Goal: Task Accomplishment & Management: Use online tool/utility

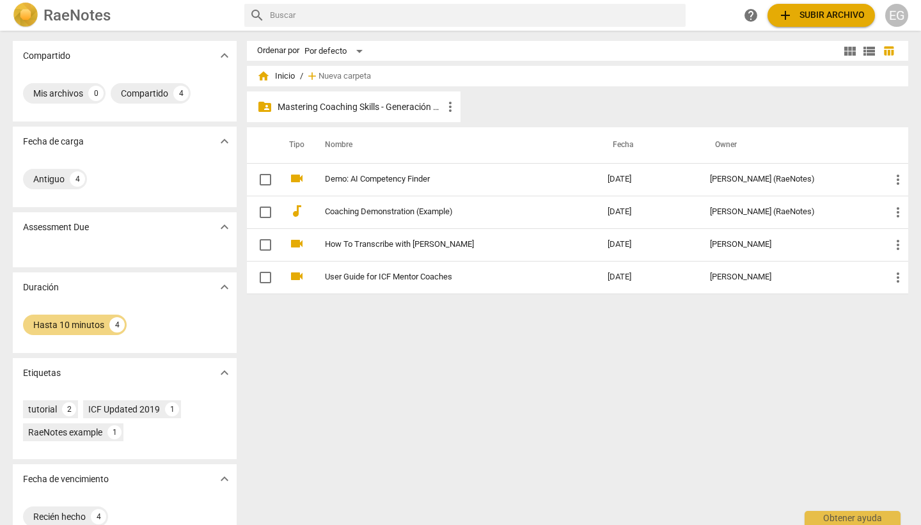
click at [814, 13] on span "add Subir archivo" at bounding box center [821, 15] width 87 height 15
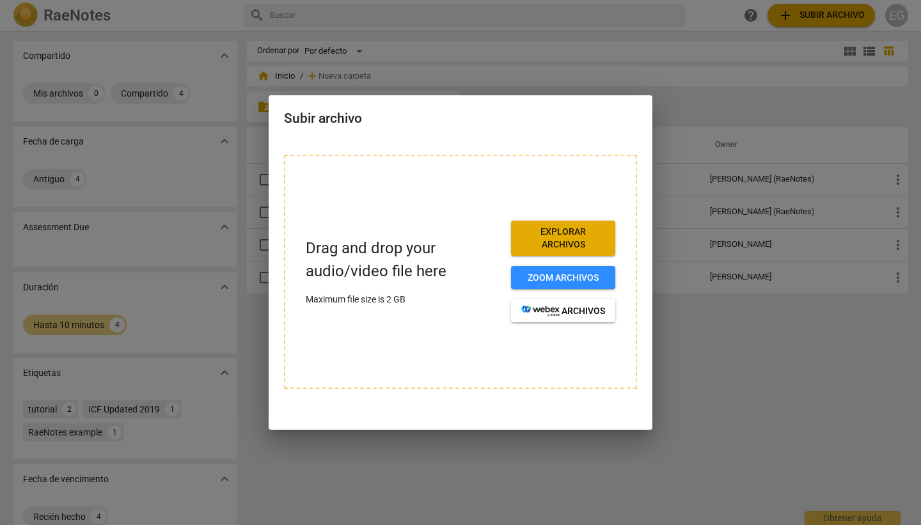
click at [572, 229] on span "Explorar archivos" at bounding box center [563, 238] width 84 height 25
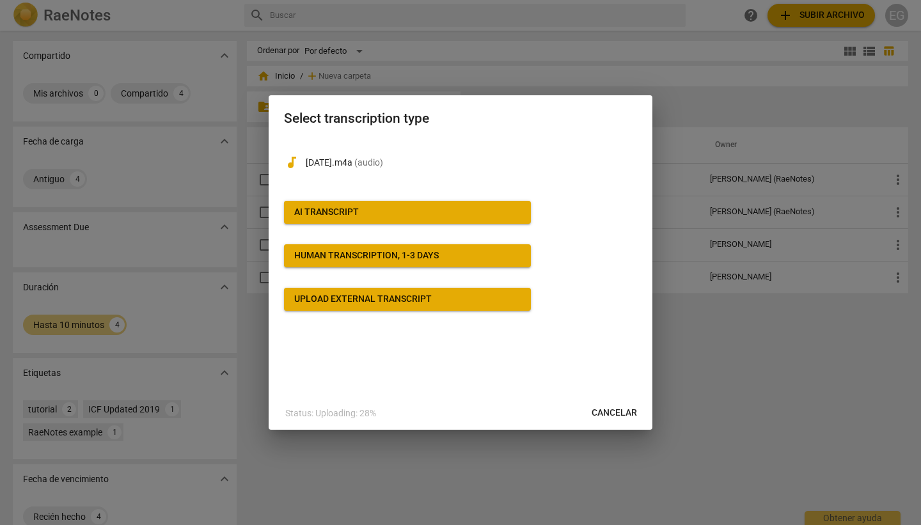
click at [330, 209] on div "AI Transcript" at bounding box center [326, 212] width 65 height 13
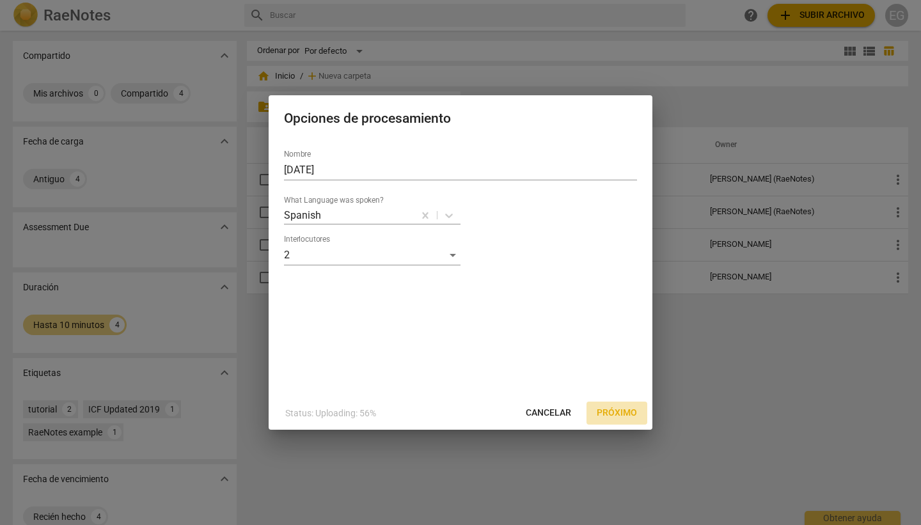
click at [617, 407] on span "Próximo" at bounding box center [617, 413] width 40 height 13
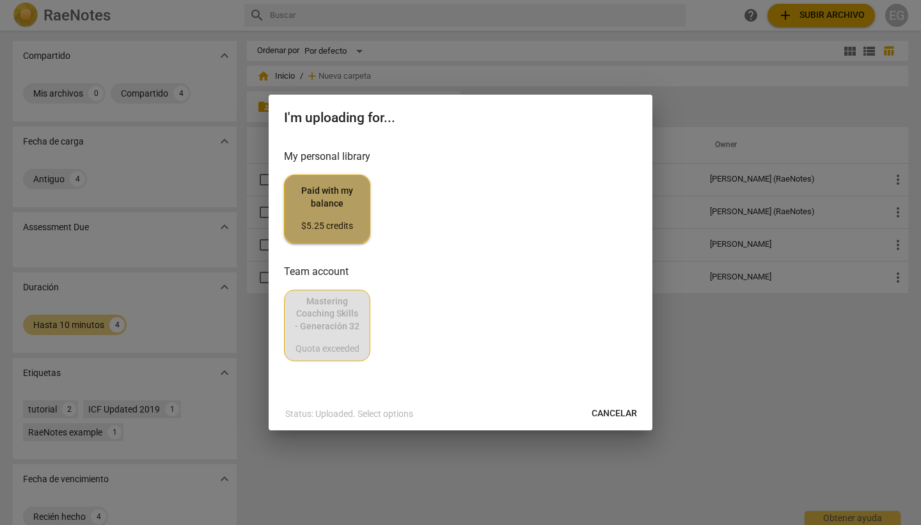
click at [337, 198] on span "Paid with my balance $5.25 credits" at bounding box center [327, 209] width 65 height 48
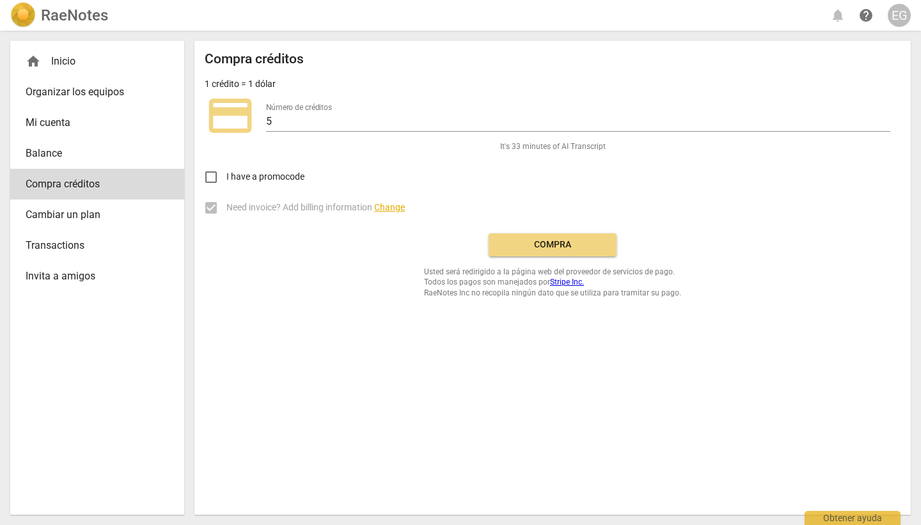
click at [553, 241] on span "Compra" at bounding box center [552, 245] width 107 height 13
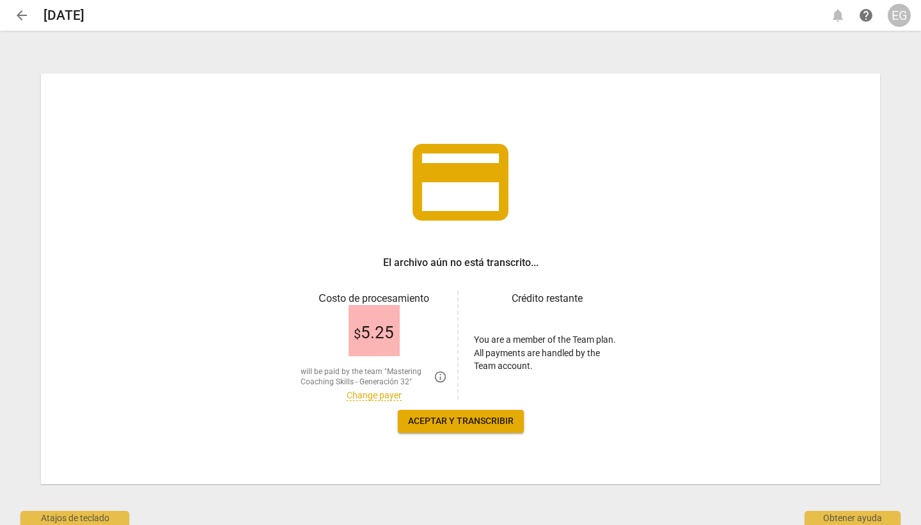
click at [372, 396] on link "Change payer" at bounding box center [374, 395] width 55 height 11
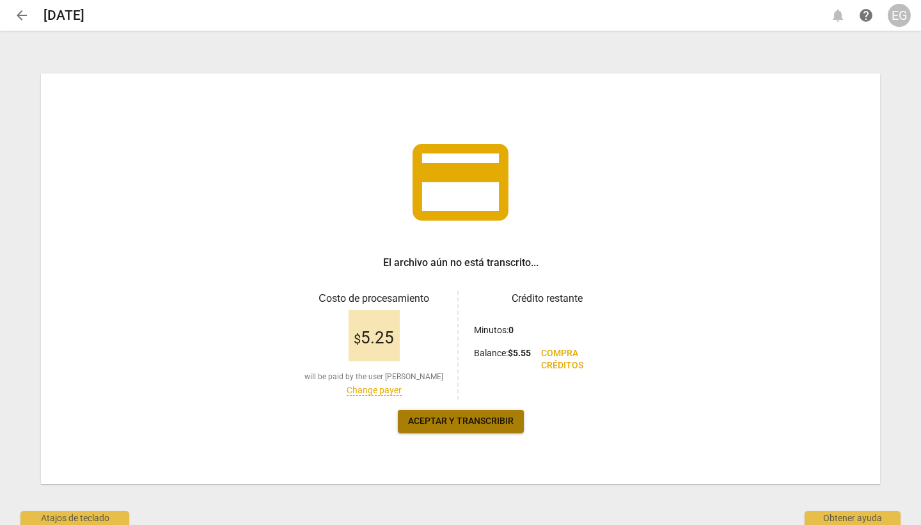
click at [458, 421] on span "Aceptar y transcribir" at bounding box center [461, 421] width 106 height 13
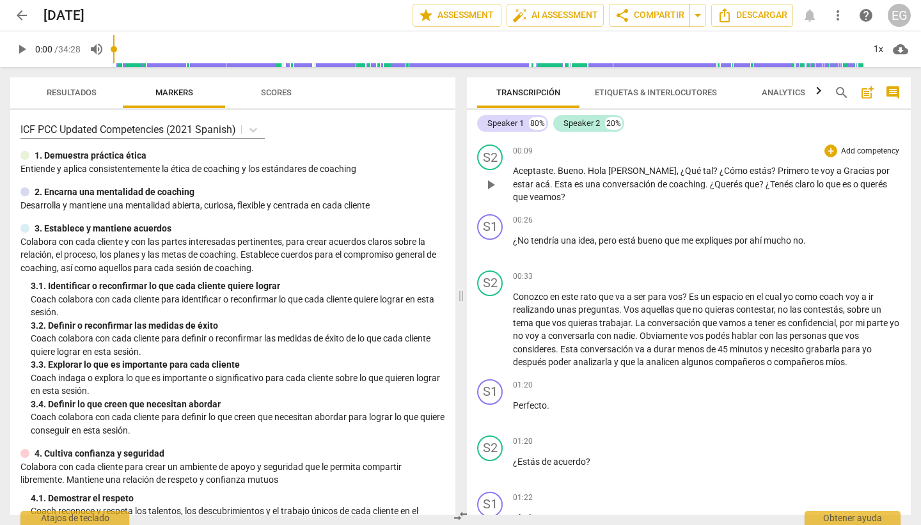
scroll to position [53, 0]
click at [524, 126] on div "Speaker 1 80%" at bounding box center [512, 123] width 71 height 17
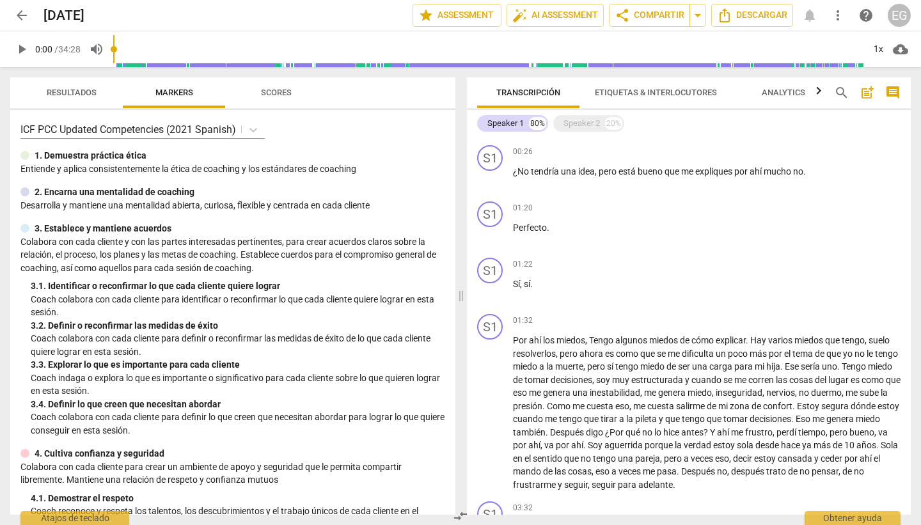
click at [649, 93] on span "Etiquetas & Interlocutores" at bounding box center [656, 93] width 122 height 10
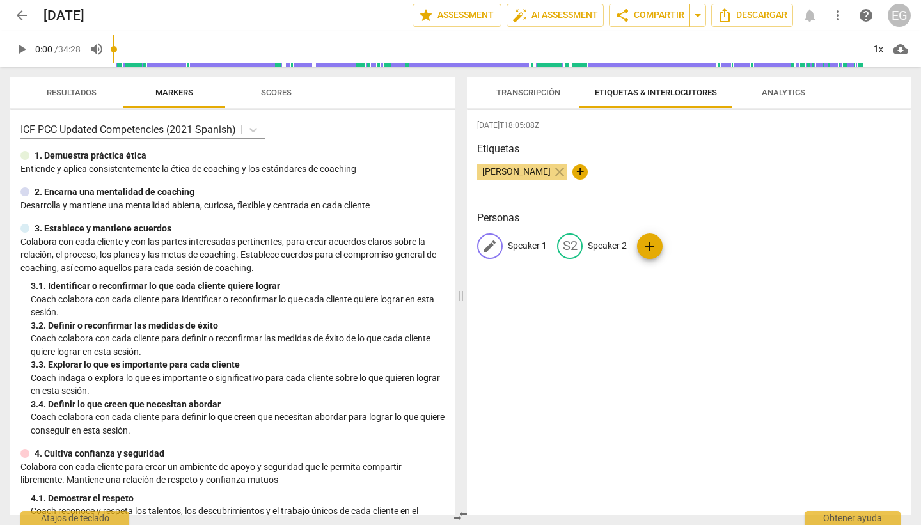
click at [491, 248] on span "edit" at bounding box center [489, 246] width 15 height 15
click at [556, 248] on input "Speaker 1" at bounding box center [559, 246] width 102 height 20
type input "Speaker 2"
click at [645, 243] on span "edit" at bounding box center [652, 246] width 15 height 15
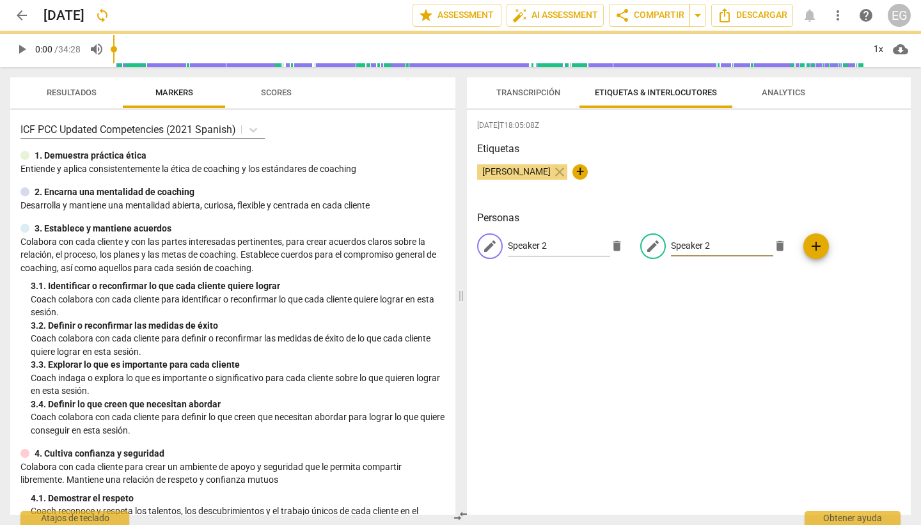
click at [707, 245] on div "edit Speaker 2 delete edit Speaker 2 delete add" at bounding box center [688, 251] width 423 height 36
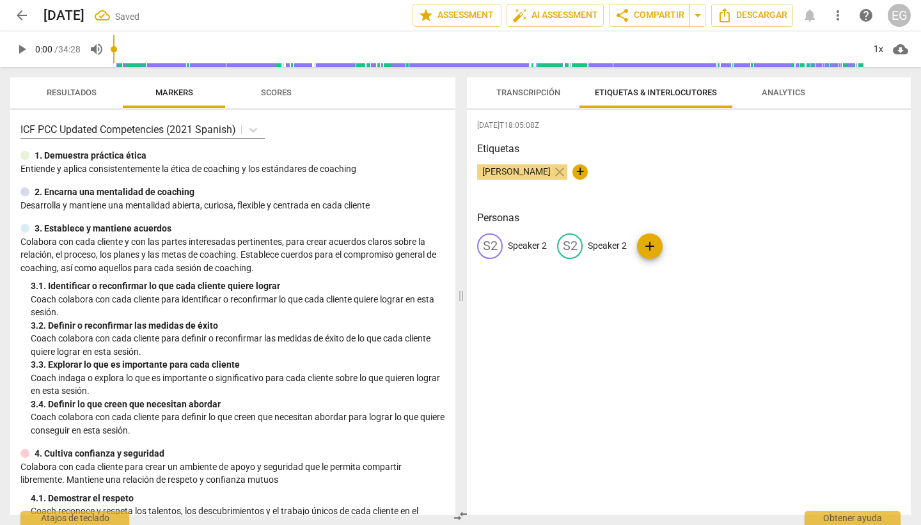
click at [700, 239] on div "S2 Speaker 2 S2 Speaker 2 add" at bounding box center [688, 251] width 423 height 36
click at [575, 247] on span "edit" at bounding box center [569, 246] width 15 height 15
click at [629, 245] on input "Speaker 2" at bounding box center [639, 246] width 102 height 20
type input "Speaker 1"
click at [643, 292] on div "[DATE]T18:05:08Z Etiquetas [PERSON_NAME] close + Personas S2 Speaker 2 edit Spe…" at bounding box center [689, 312] width 444 height 405
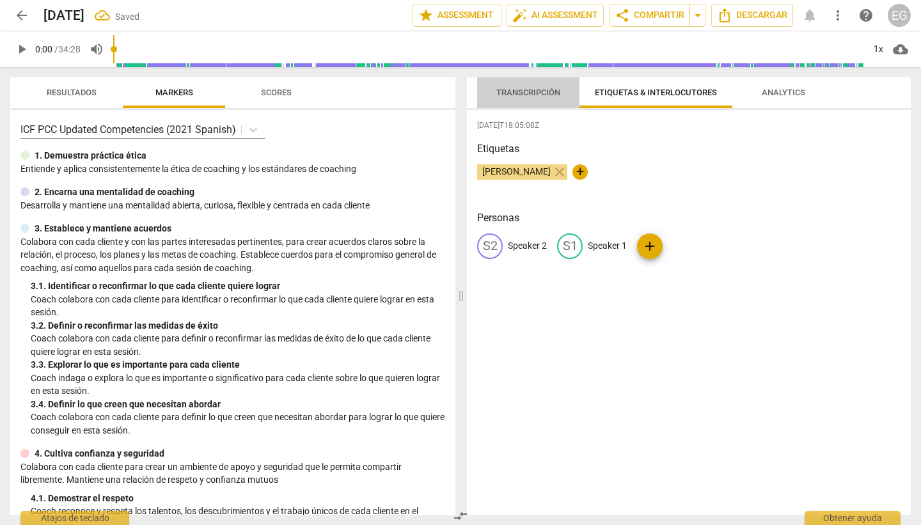
click at [533, 90] on span "Transcripción" at bounding box center [528, 93] width 64 height 10
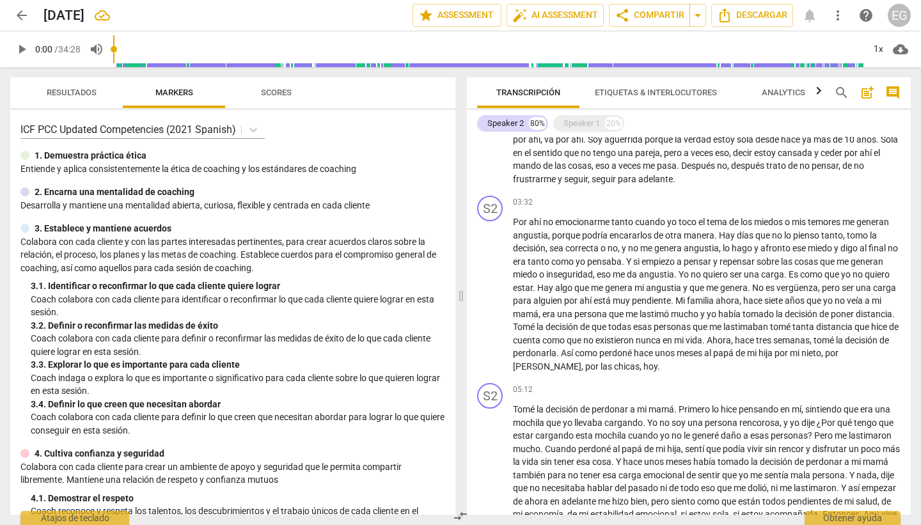
scroll to position [0, 0]
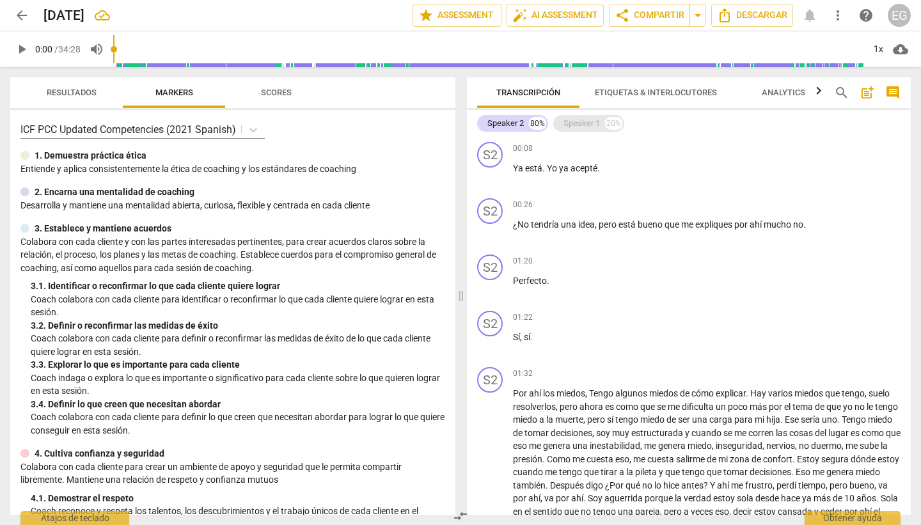
click at [584, 122] on div "Speaker 1" at bounding box center [581, 123] width 36 height 13
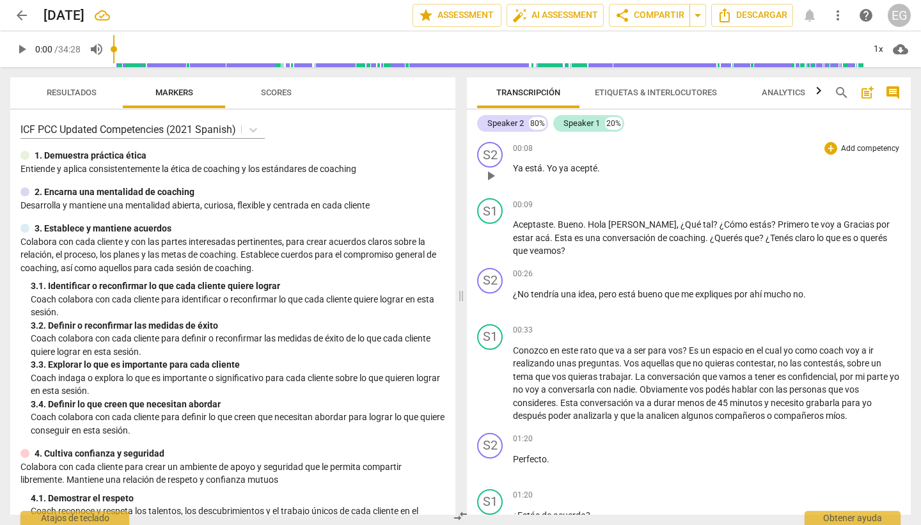
click at [670, 148] on div "00:08 + Add competency keyboard_arrow_right" at bounding box center [707, 148] width 388 height 13
click at [519, 125] on div "Speaker 2" at bounding box center [505, 123] width 36 height 13
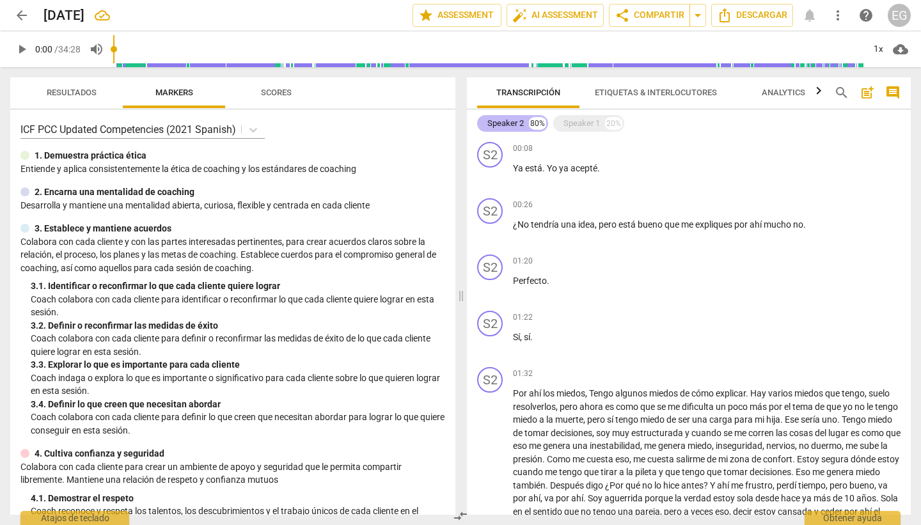
click at [519, 125] on div "Speaker 2" at bounding box center [505, 123] width 36 height 13
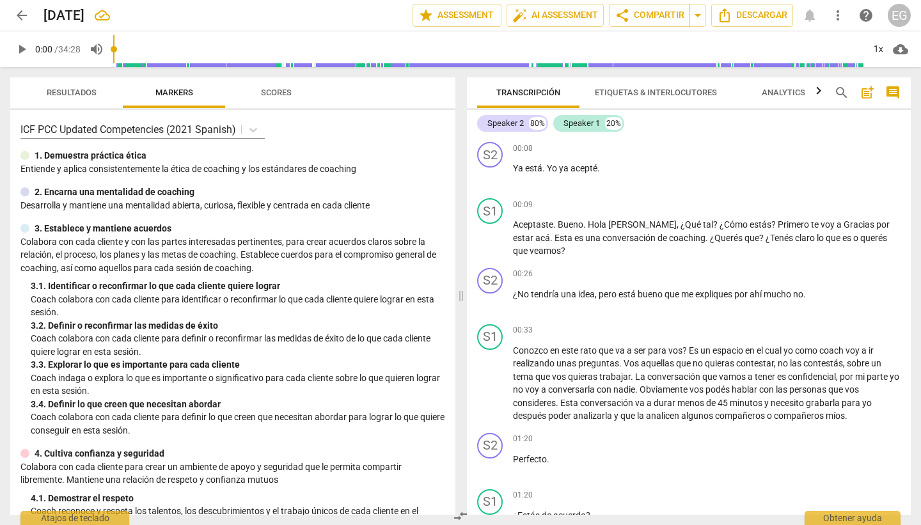
click at [663, 91] on span "Etiquetas & Interlocutores" at bounding box center [656, 93] width 122 height 10
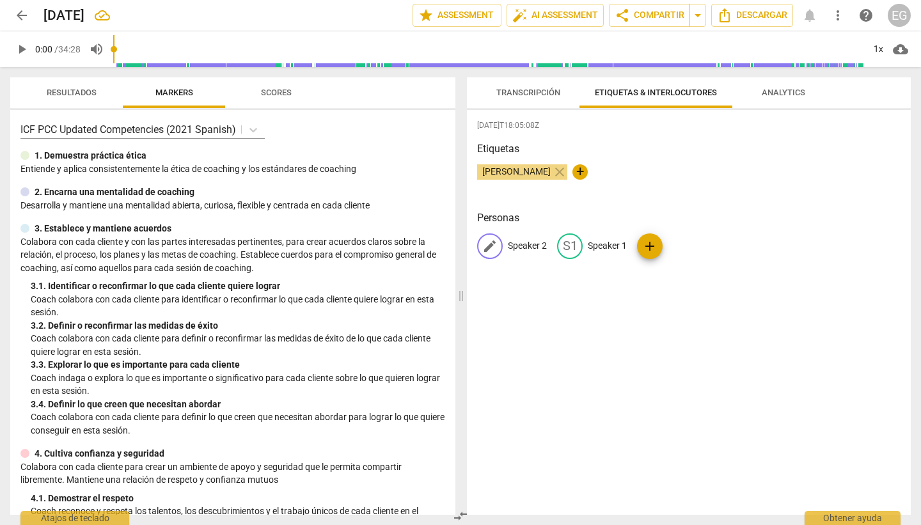
click at [495, 246] on span "edit" at bounding box center [489, 246] width 15 height 15
click at [548, 248] on input "Speaker 2" at bounding box center [559, 246] width 102 height 20
type input "Speaker 1"
click at [694, 245] on p "Speaker 1" at bounding box center [690, 245] width 39 height 13
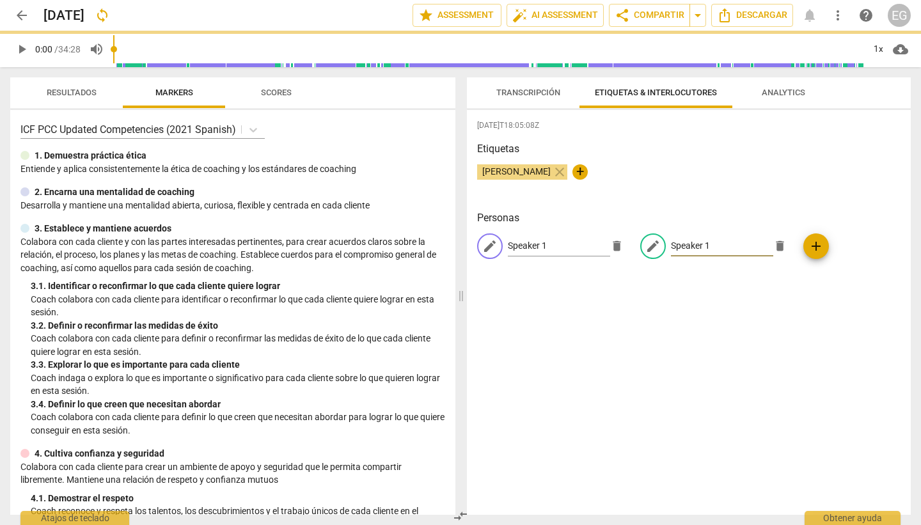
click at [706, 246] on input "Speaker 1" at bounding box center [722, 246] width 102 height 20
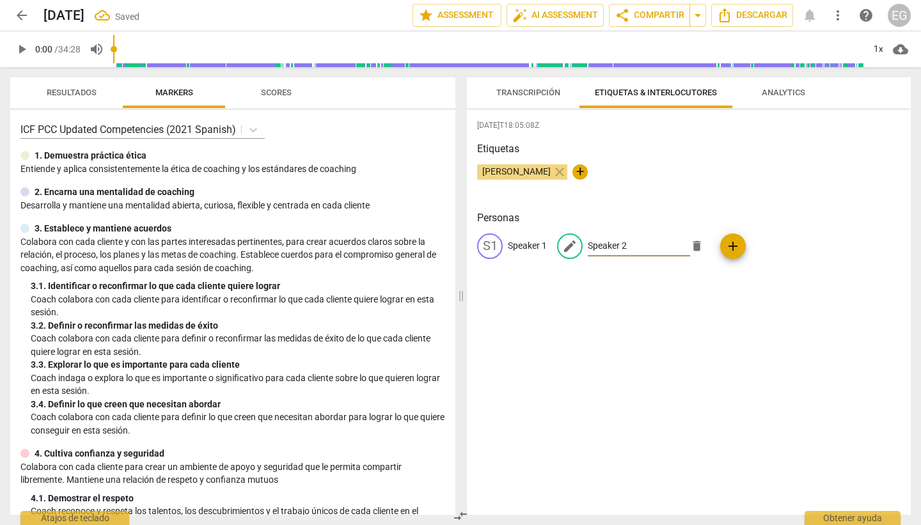
type input "Speaker 2"
click at [706, 265] on div "S1 Speaker 1 edit Speaker 2 delete add" at bounding box center [688, 251] width 423 height 36
click at [534, 94] on span "Transcripción" at bounding box center [528, 93] width 64 height 10
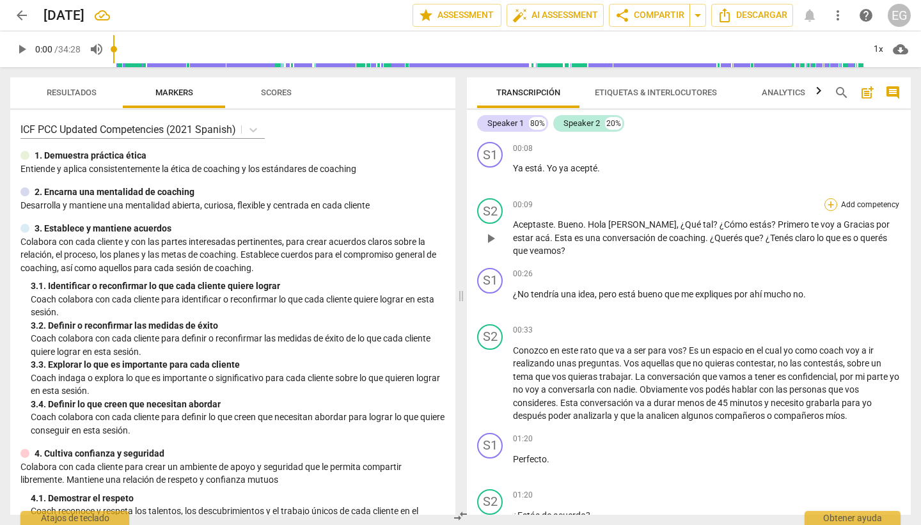
click at [827, 205] on div "+" at bounding box center [830, 204] width 13 height 13
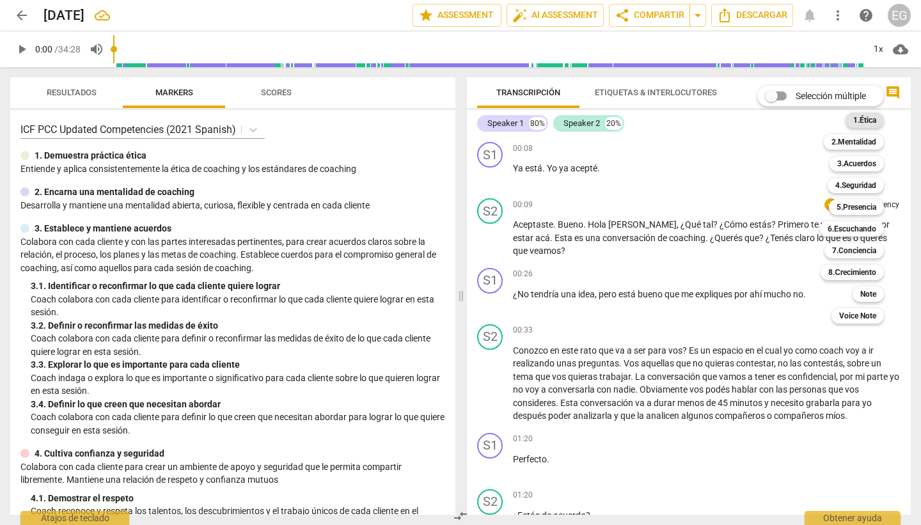
click at [862, 118] on b "1.Ética" at bounding box center [864, 120] width 23 height 15
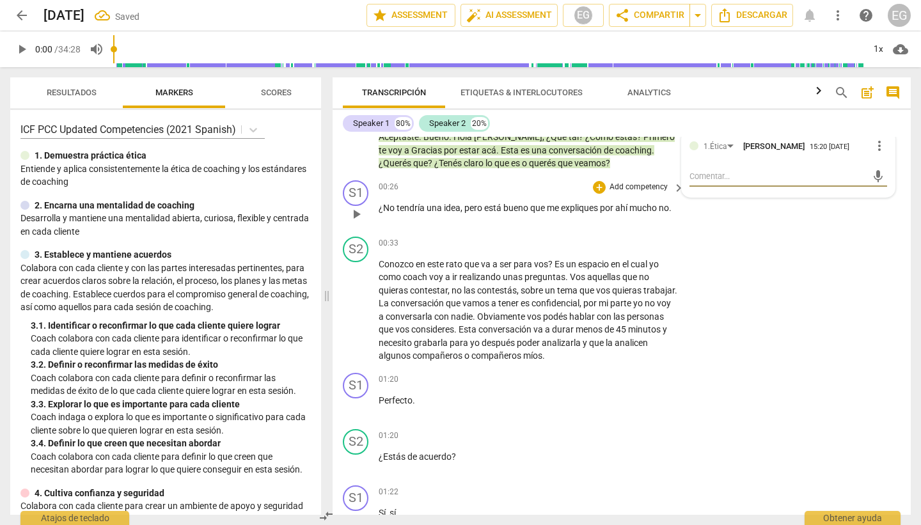
scroll to position [93, 0]
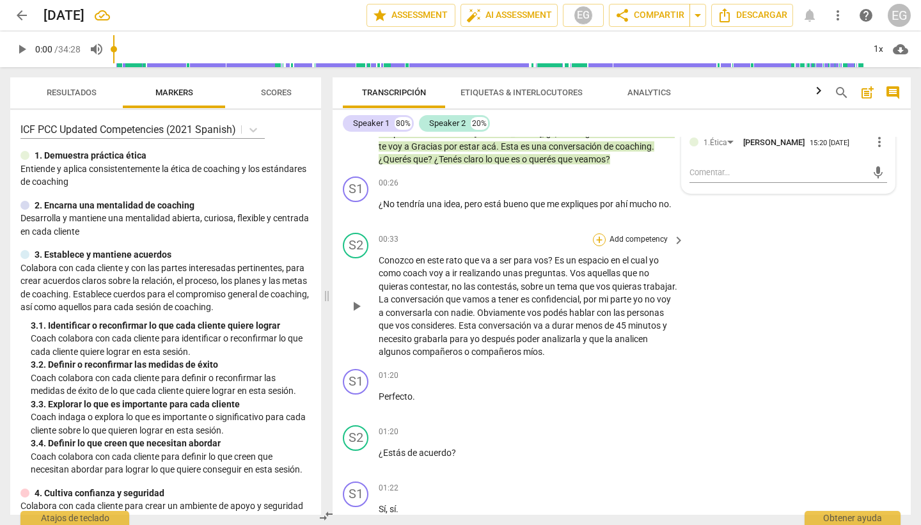
click at [598, 241] on div "+" at bounding box center [599, 239] width 13 height 13
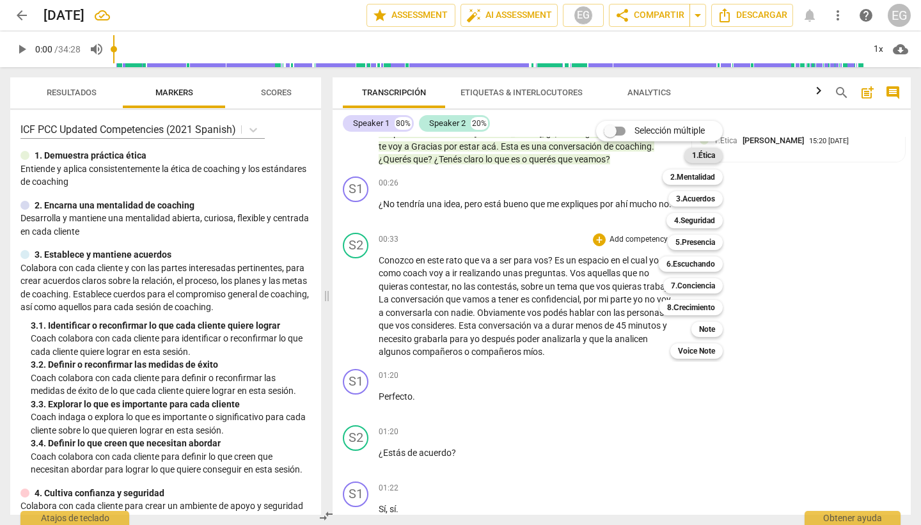
click at [707, 154] on b "1.Ética" at bounding box center [703, 155] width 23 height 15
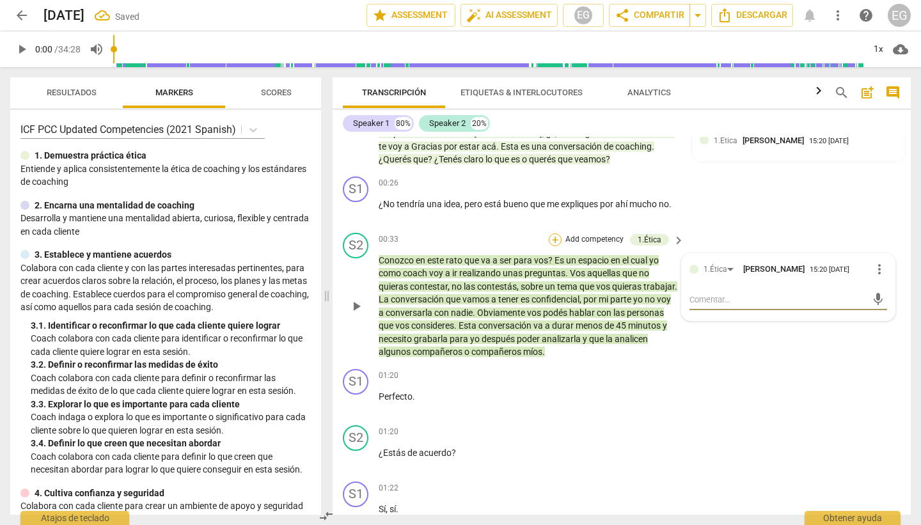
click at [555, 237] on div "+" at bounding box center [555, 239] width 13 height 13
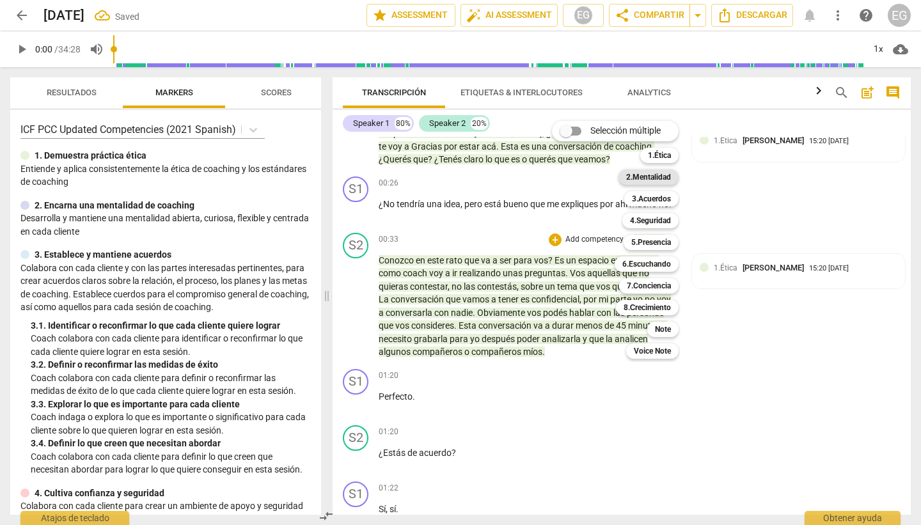
click at [656, 178] on b "2.Mentalidad" at bounding box center [648, 176] width 45 height 15
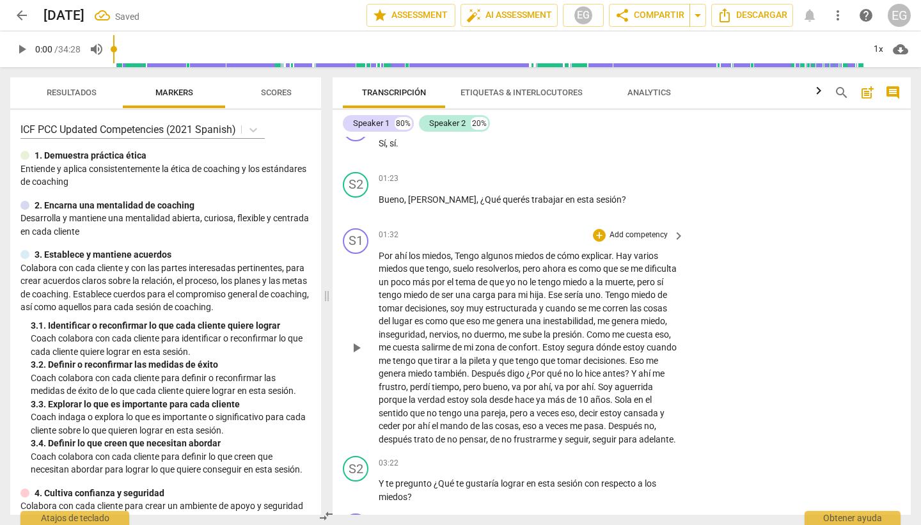
scroll to position [461, 0]
click at [601, 179] on div "+" at bounding box center [599, 177] width 13 height 13
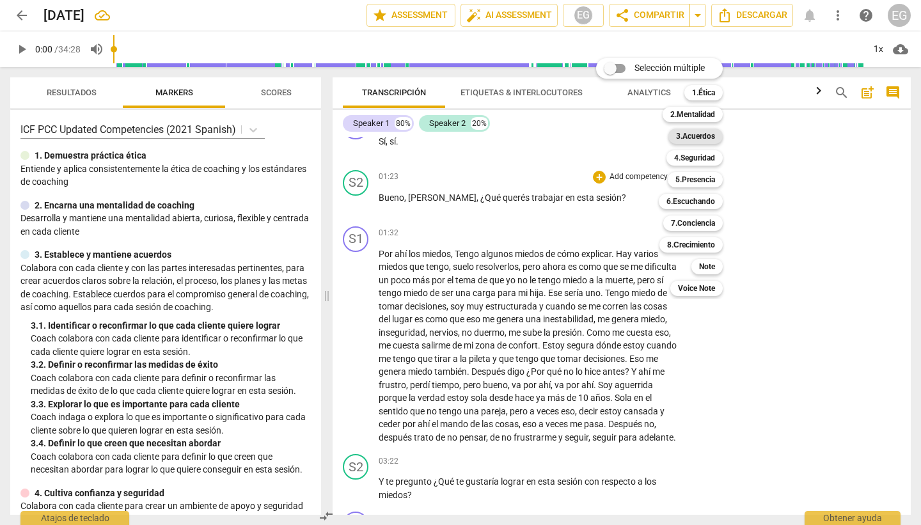
click at [705, 138] on b "3.Acuerdos" at bounding box center [695, 136] width 39 height 15
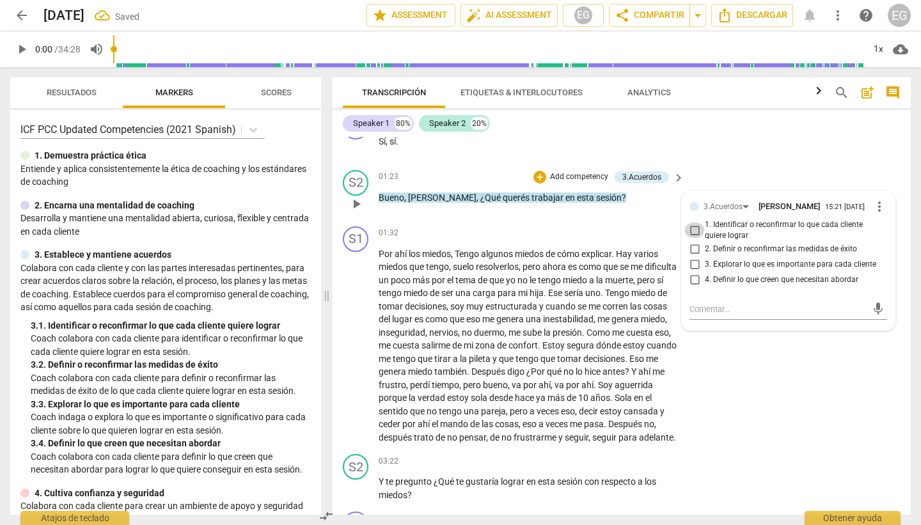
click at [695, 229] on input "1. Identificar o reconfirmar lo que cada cliente quiere lograr" at bounding box center [694, 230] width 20 height 15
checkbox input "true"
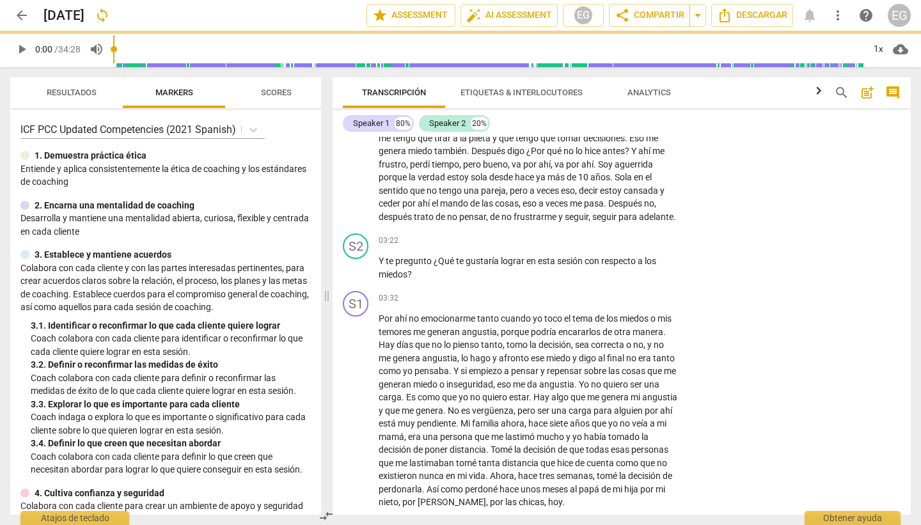
scroll to position [773, 0]
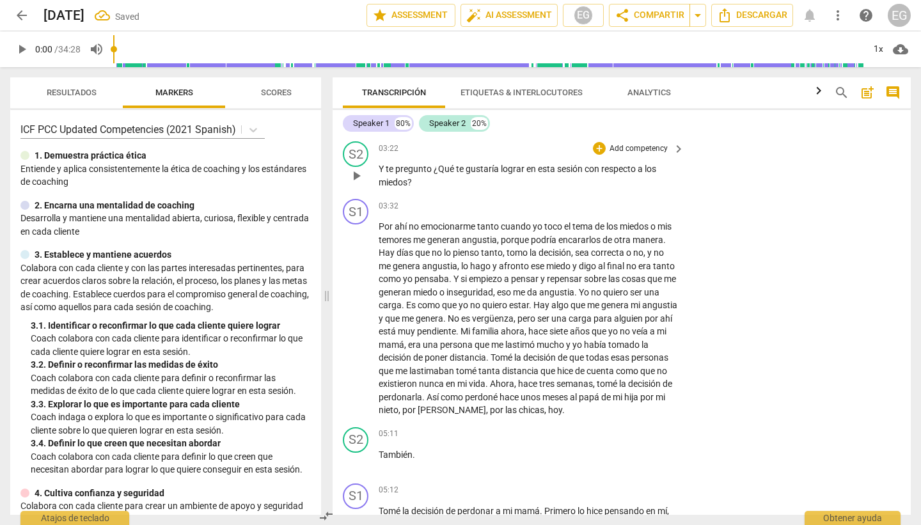
click at [658, 155] on p "Add competency" at bounding box center [638, 149] width 61 height 12
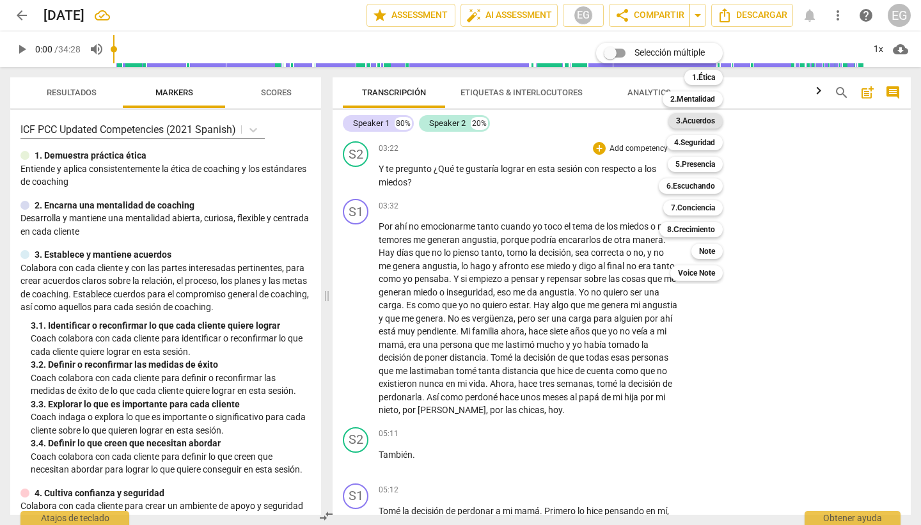
click at [702, 118] on b "3.Acuerdos" at bounding box center [695, 120] width 39 height 15
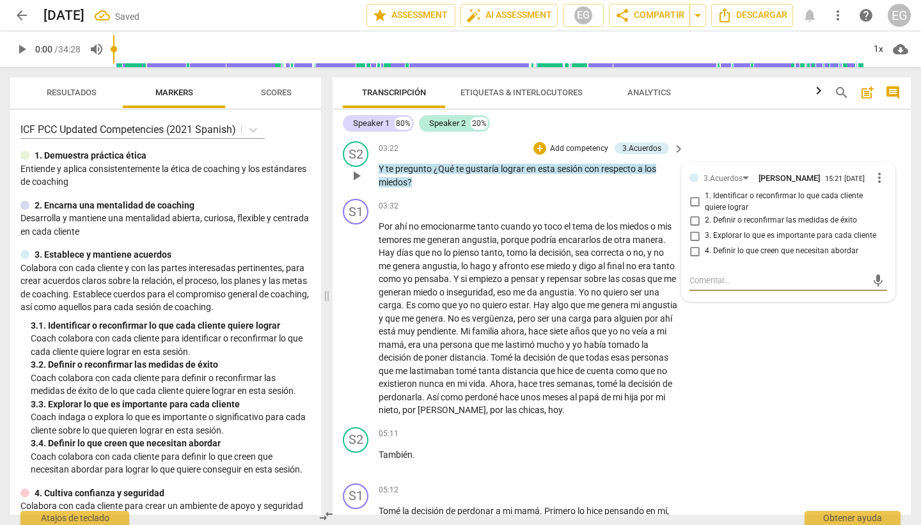
click at [695, 210] on input "1. Identificar o reconfirmar lo que cada cliente quiere lograr" at bounding box center [694, 201] width 20 height 15
checkbox input "true"
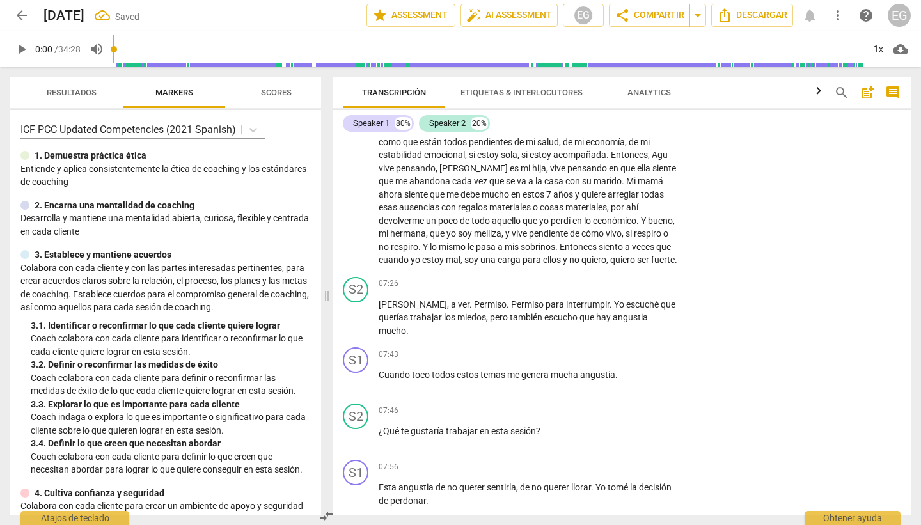
scroll to position [1316, 0]
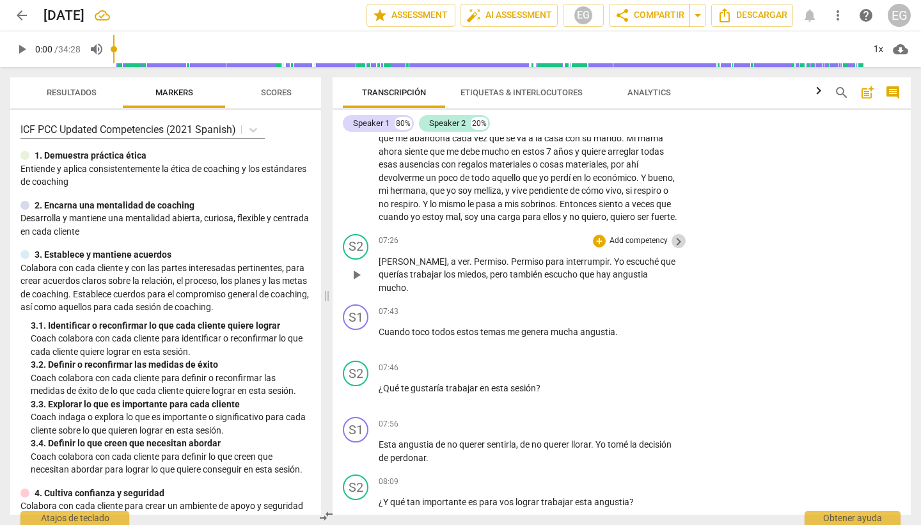
click at [671, 249] on span "keyboard_arrow_right" at bounding box center [678, 241] width 15 height 15
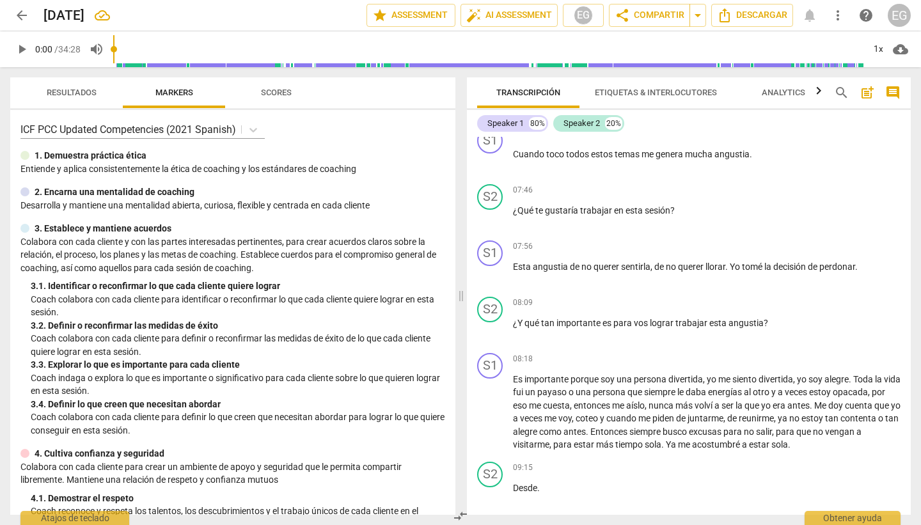
scroll to position [1195, 0]
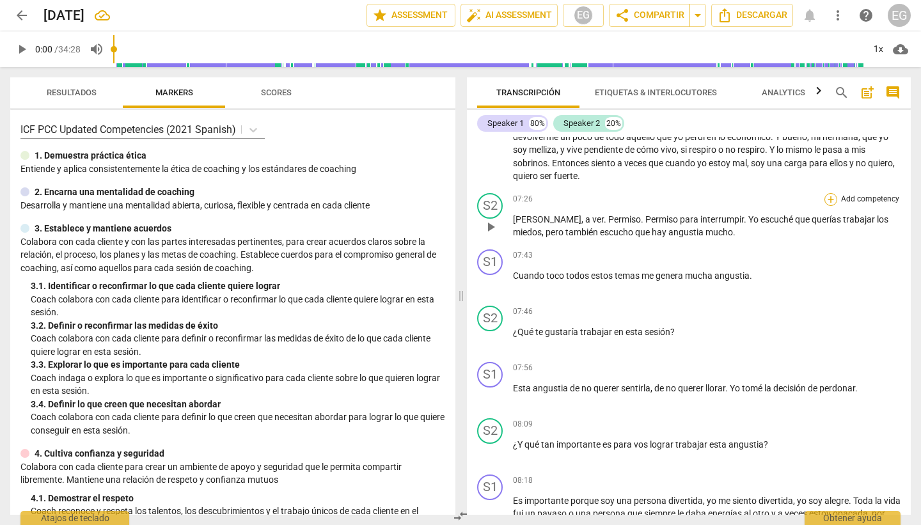
click at [828, 203] on div "+" at bounding box center [830, 199] width 13 height 13
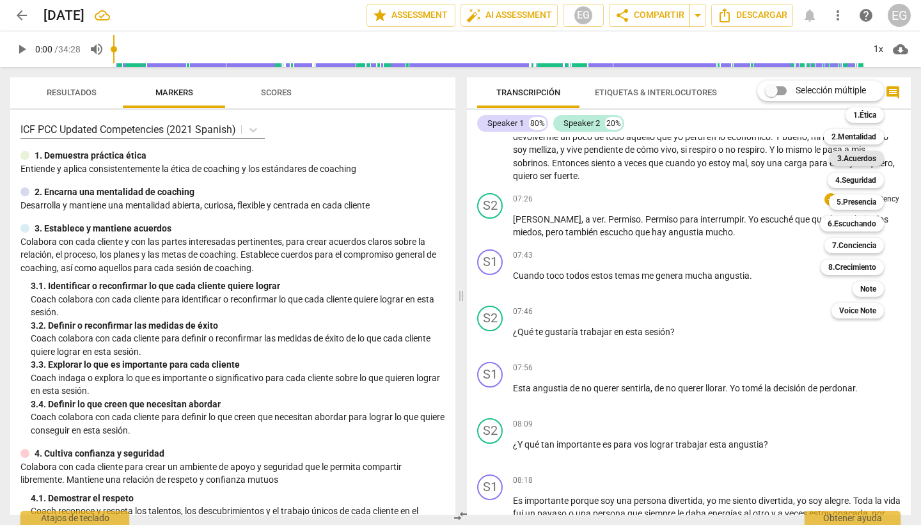
click at [851, 157] on b "3.Acuerdos" at bounding box center [856, 158] width 39 height 15
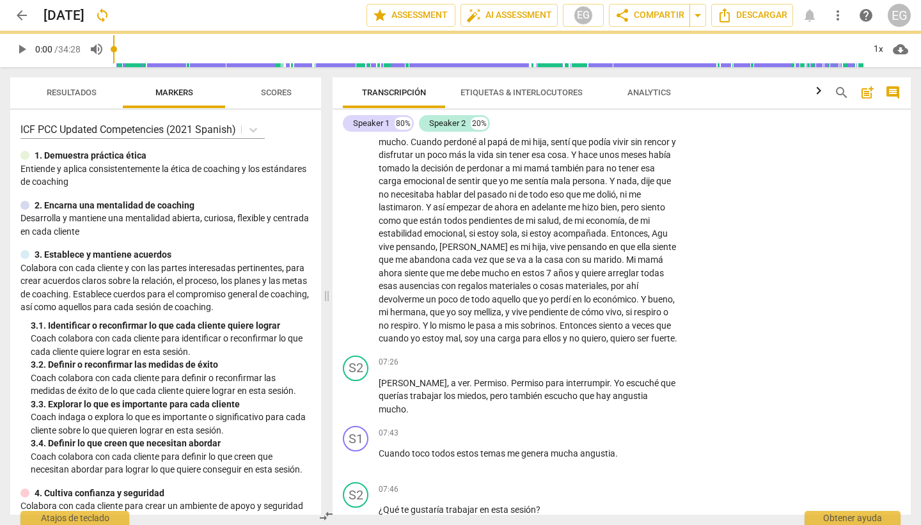
scroll to position [1316, 0]
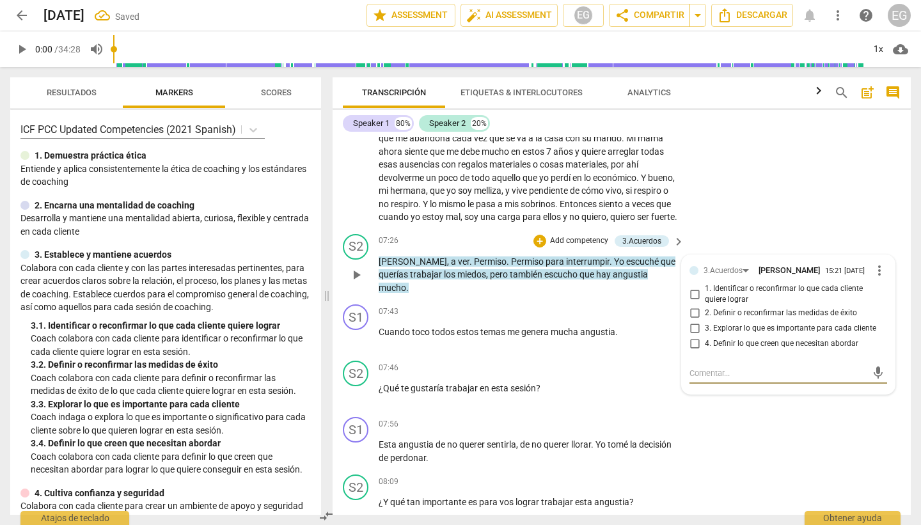
click at [693, 302] on input "1. Identificar o reconfirmar lo que cada cliente quiere lograr" at bounding box center [694, 294] width 20 height 15
checkbox input "true"
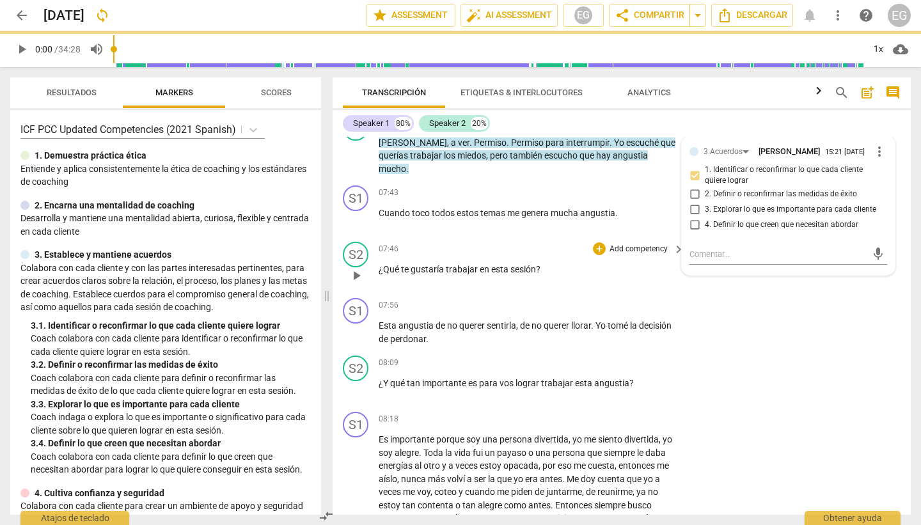
scroll to position [1449, 0]
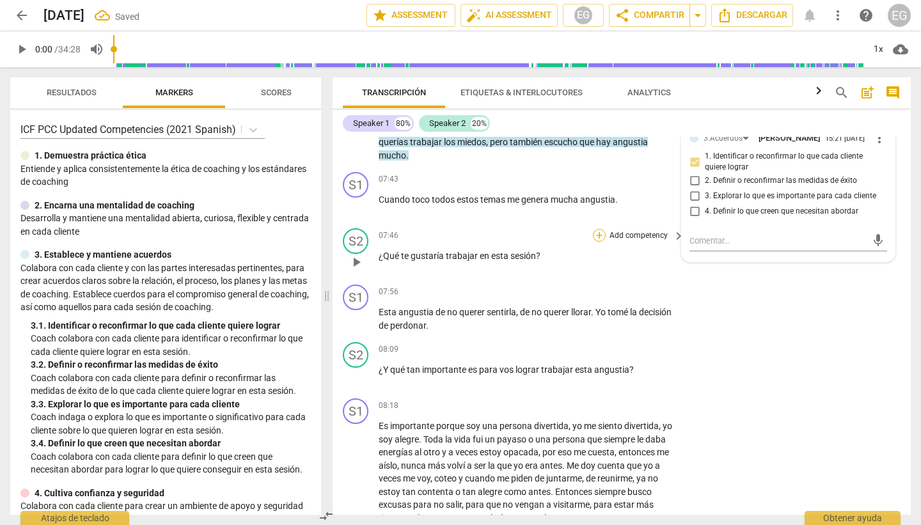
click at [599, 242] on div "+" at bounding box center [599, 235] width 13 height 13
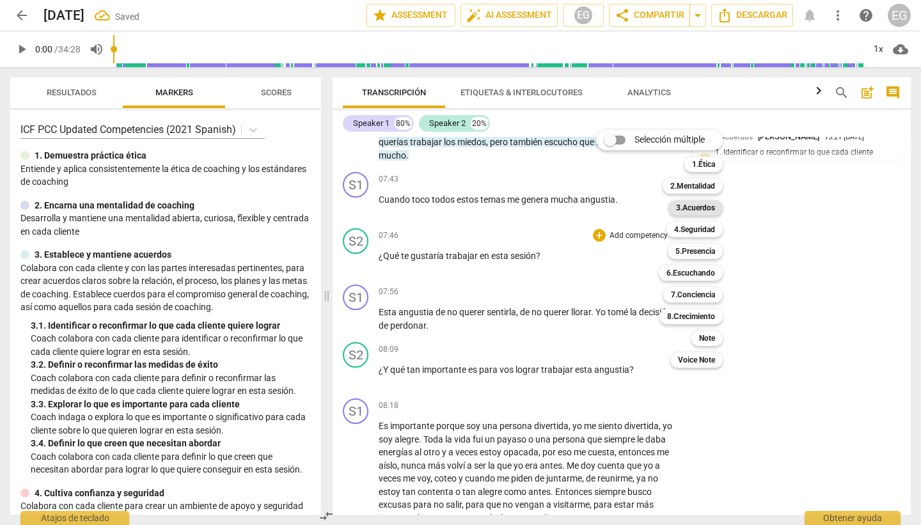
click at [695, 208] on b "3.Acuerdos" at bounding box center [695, 207] width 39 height 15
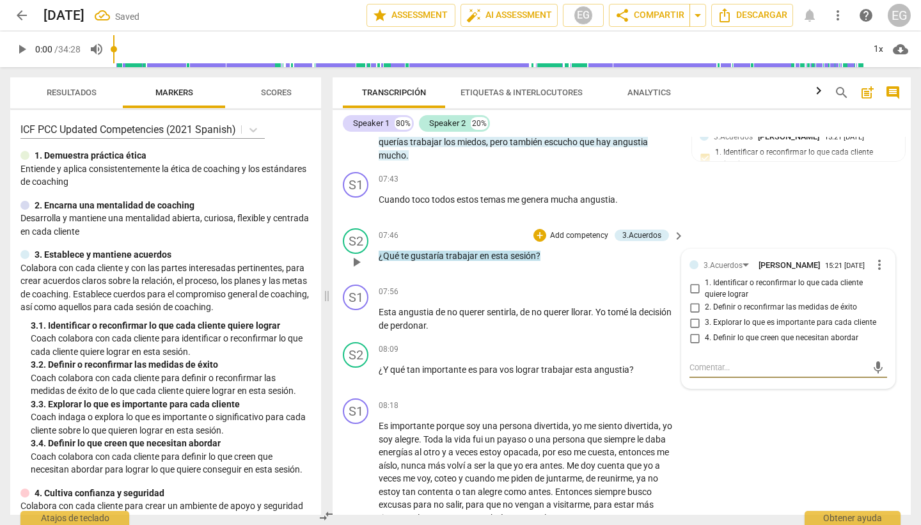
click at [698, 297] on input "1. Identificar o reconfirmar lo que cada cliente quiere lograr" at bounding box center [694, 288] width 20 height 15
checkbox input "true"
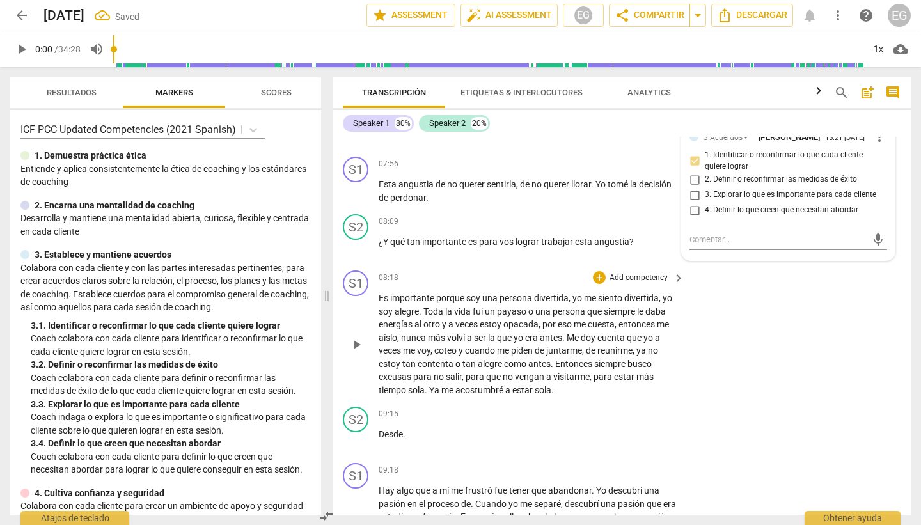
scroll to position [1580, 0]
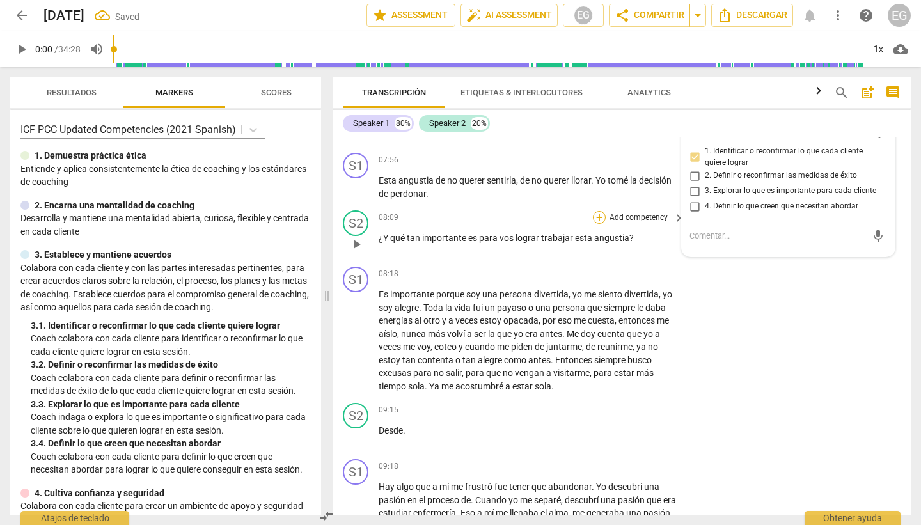
click at [596, 224] on div "+" at bounding box center [599, 217] width 13 height 13
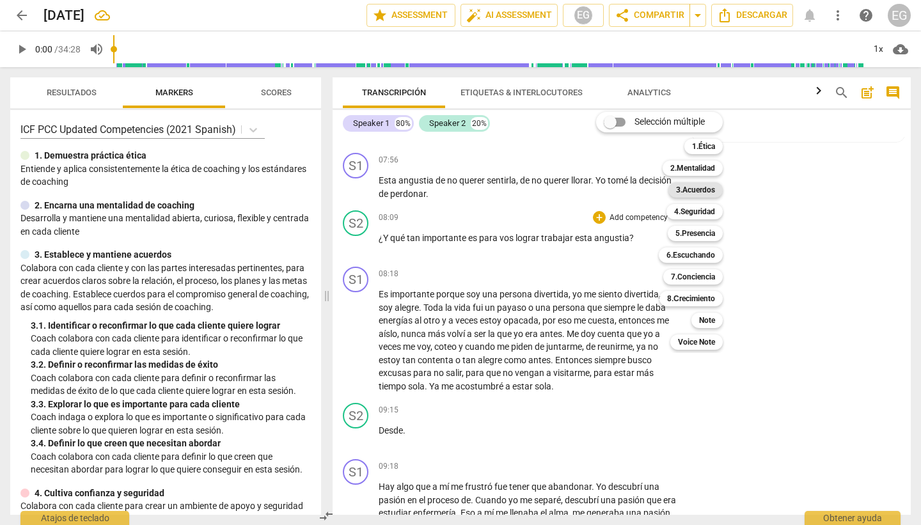
click at [695, 189] on b "3.Acuerdos" at bounding box center [695, 189] width 39 height 15
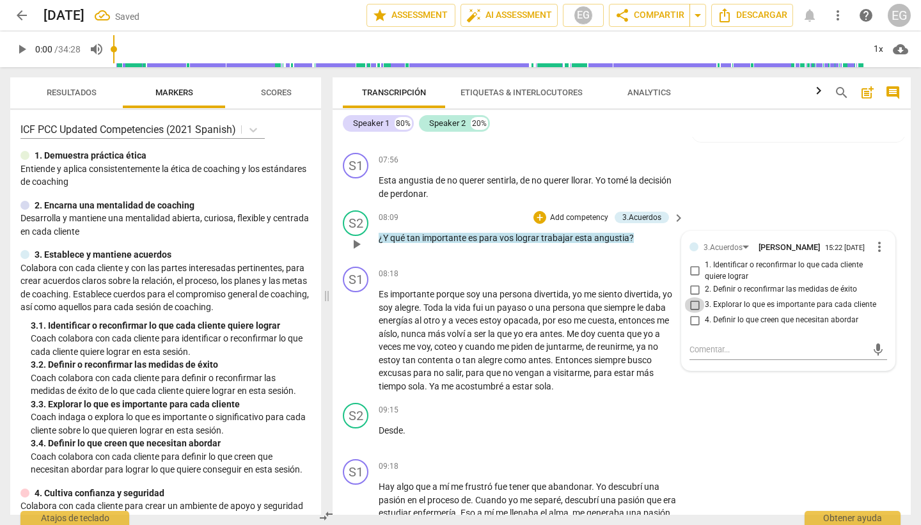
click at [696, 313] on input "3. Explorar lo que es importante para cada cliente" at bounding box center [694, 304] width 20 height 15
checkbox input "true"
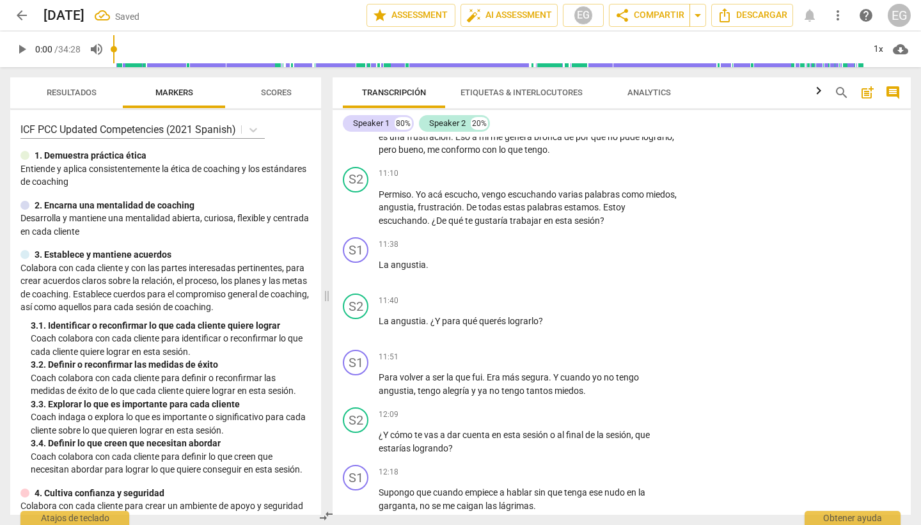
scroll to position [2128, 0]
click at [598, 180] on div "+" at bounding box center [599, 173] width 13 height 13
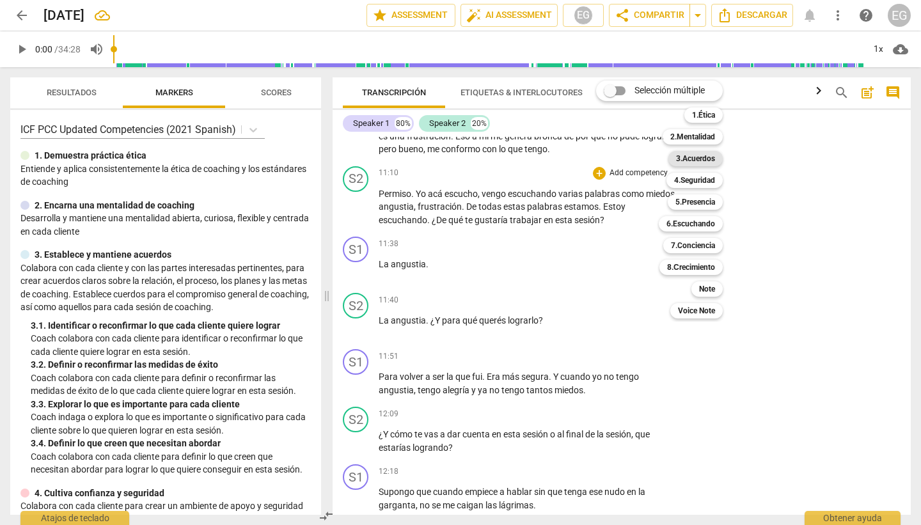
click at [697, 160] on b "3.Acuerdos" at bounding box center [695, 158] width 39 height 15
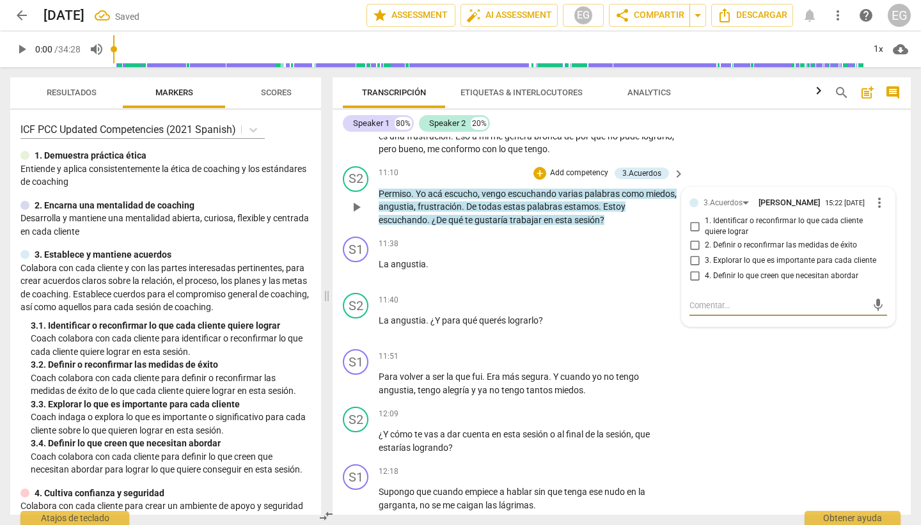
click at [695, 234] on input "1. Identificar o reconfirmar lo que cada cliente quiere lograr" at bounding box center [694, 226] width 20 height 15
checkbox input "true"
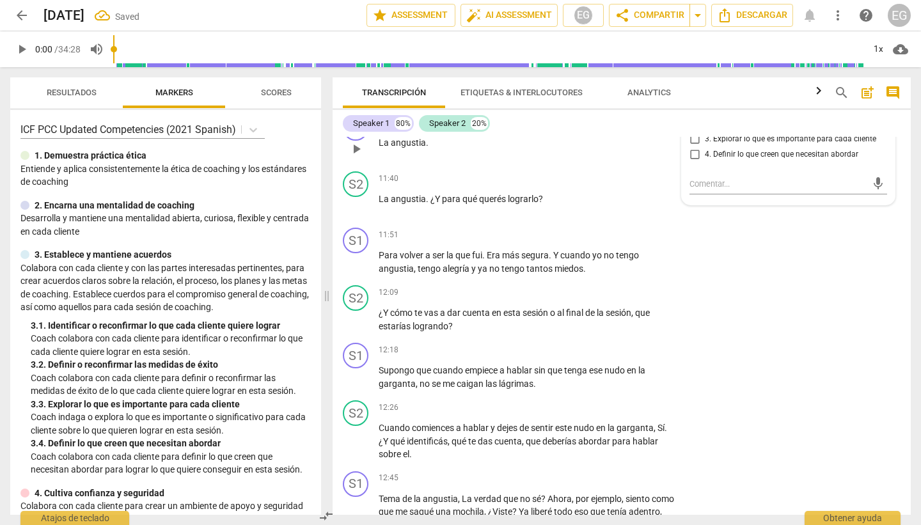
scroll to position [2252, 0]
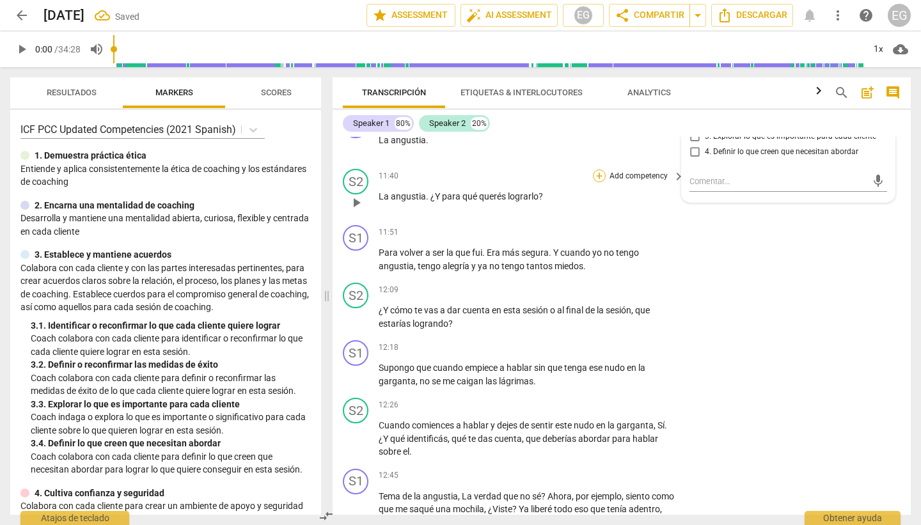
click at [596, 182] on div "+" at bounding box center [599, 175] width 13 height 13
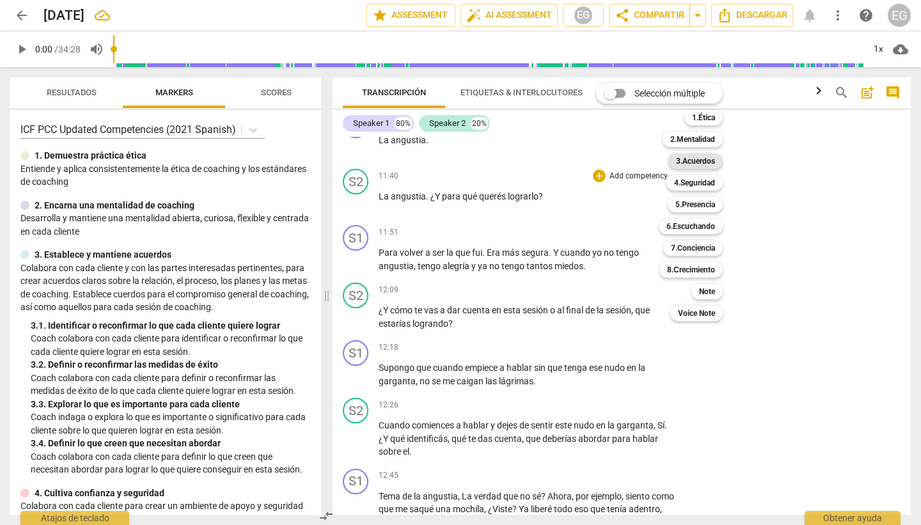
click at [700, 161] on b "3.Acuerdos" at bounding box center [695, 161] width 39 height 15
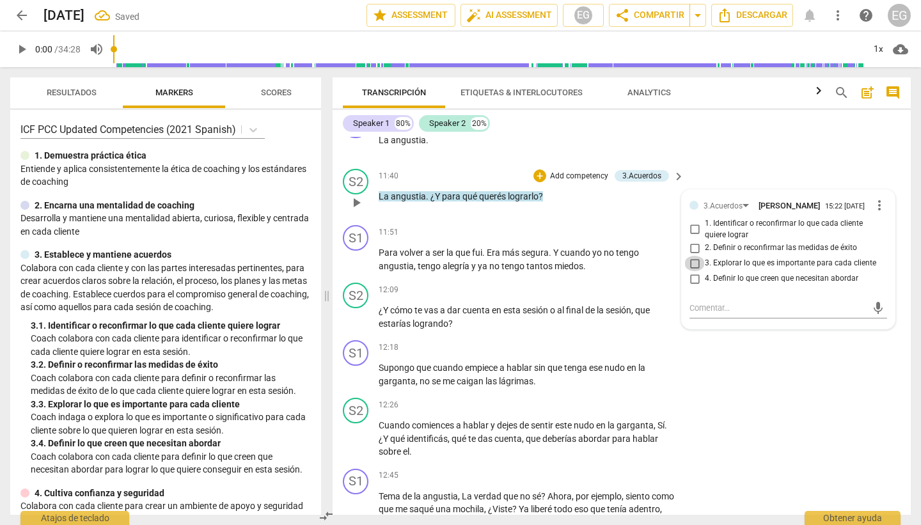
click at [693, 271] on input "3. Explorar lo que es importante para cada cliente" at bounding box center [694, 263] width 20 height 15
checkbox input "true"
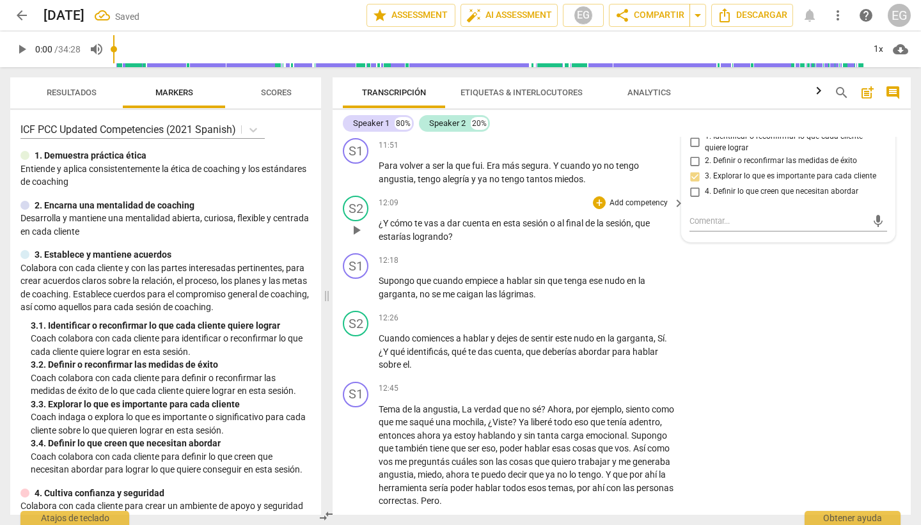
scroll to position [2340, 0]
click at [599, 208] on div "+" at bounding box center [599, 201] width 13 height 13
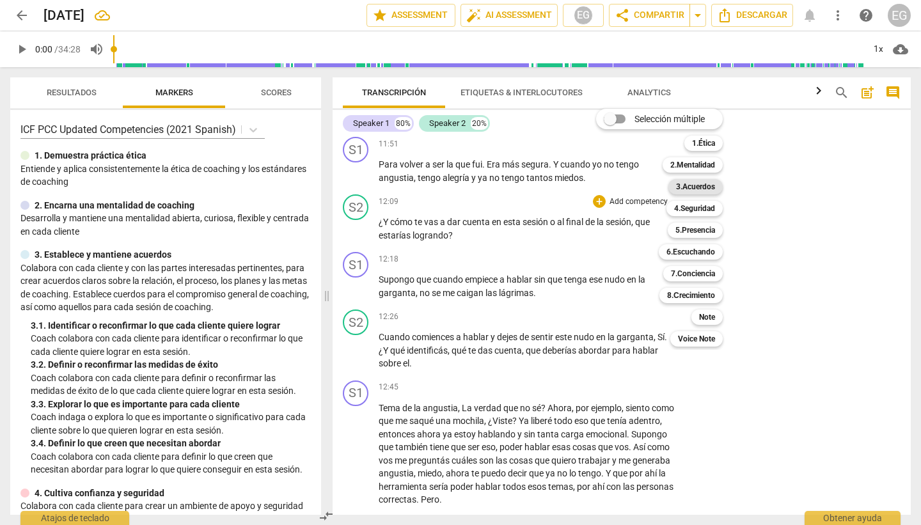
click at [700, 184] on b "3.Acuerdos" at bounding box center [695, 186] width 39 height 15
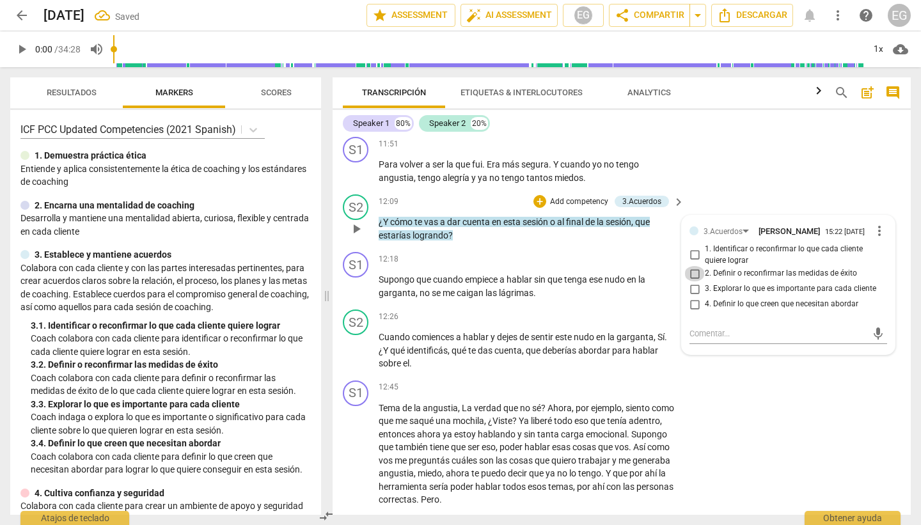
click at [695, 281] on input "2. Definir o reconfirmar las medidas de éxito" at bounding box center [694, 273] width 20 height 15
checkbox input "true"
click at [514, 324] on div "12:26 + Add competency keyboard_arrow_right" at bounding box center [532, 317] width 307 height 14
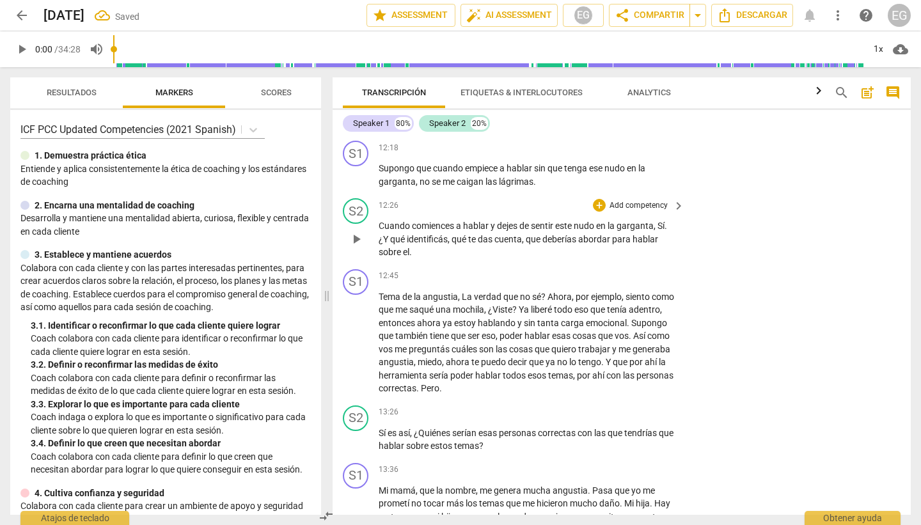
scroll to position [2480, 0]
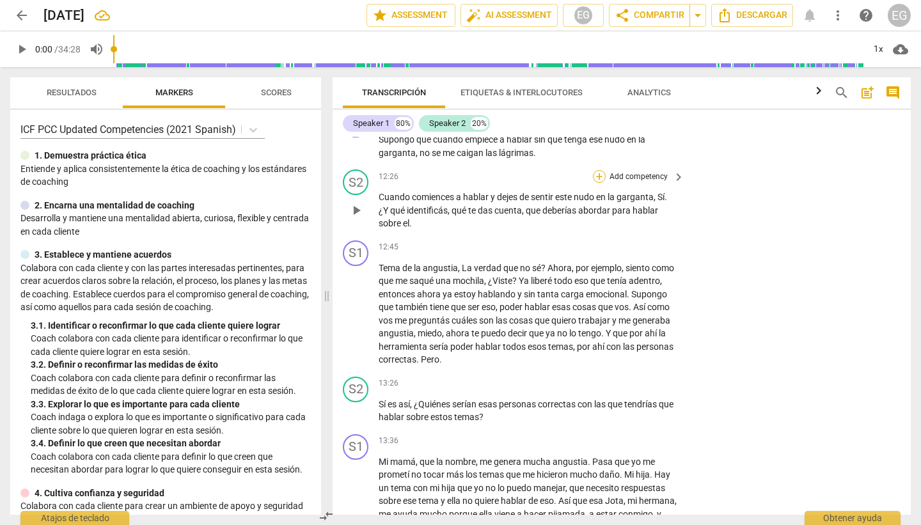
click at [601, 183] on div "+" at bounding box center [599, 176] width 13 height 13
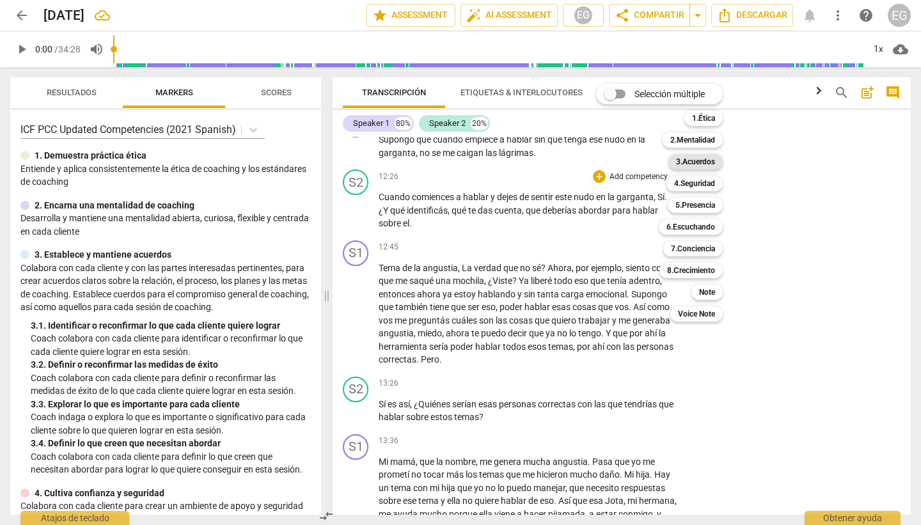
click at [705, 160] on b "3.Acuerdos" at bounding box center [695, 161] width 39 height 15
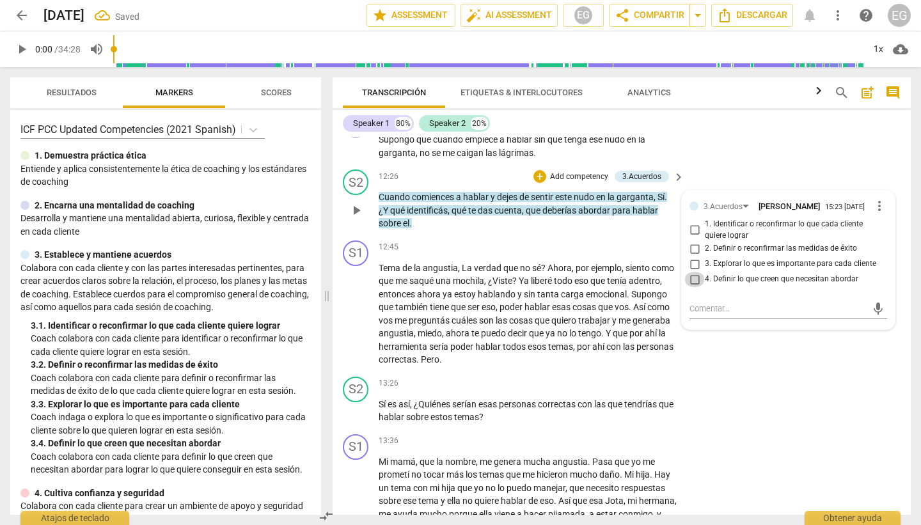
click at [698, 287] on input "4. Definir lo que creen que necesitan abordar" at bounding box center [694, 279] width 20 height 15
checkbox input "true"
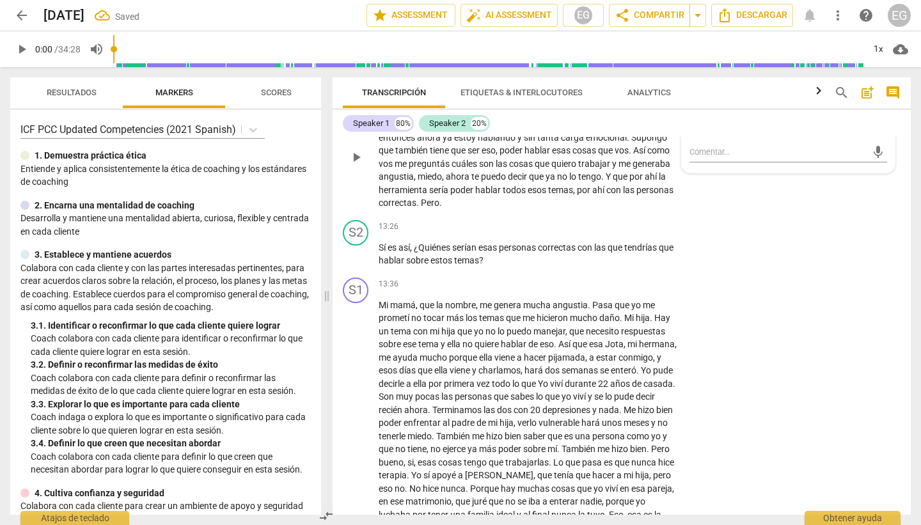
scroll to position [2647, 0]
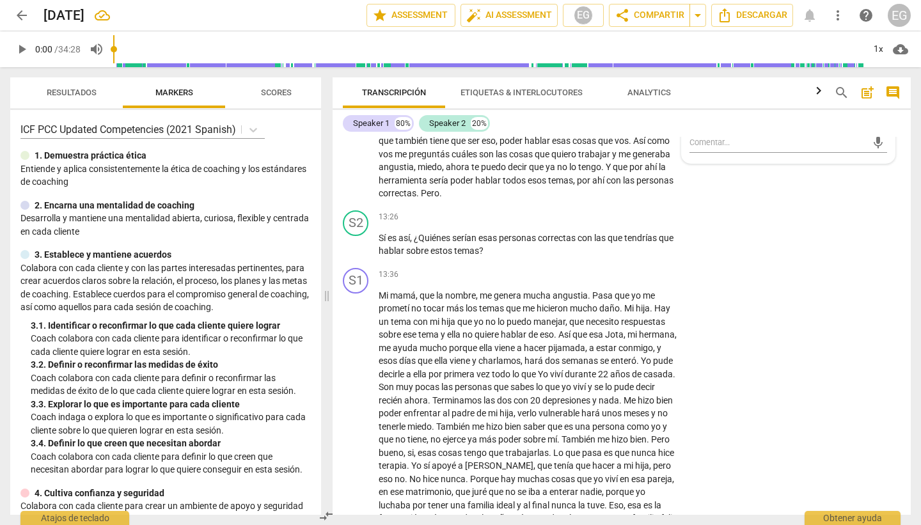
click at [130, 352] on p "Coach colabora con cada cliente para identificar o reconfirmar lo que cada clie…" at bounding box center [171, 345] width 280 height 26
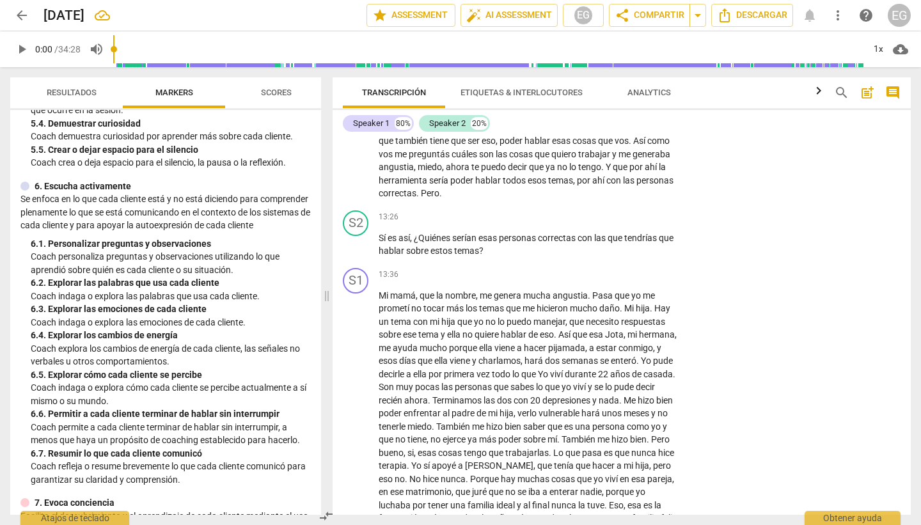
scroll to position [732, 0]
click at [601, 224] on div "+" at bounding box center [599, 217] width 13 height 13
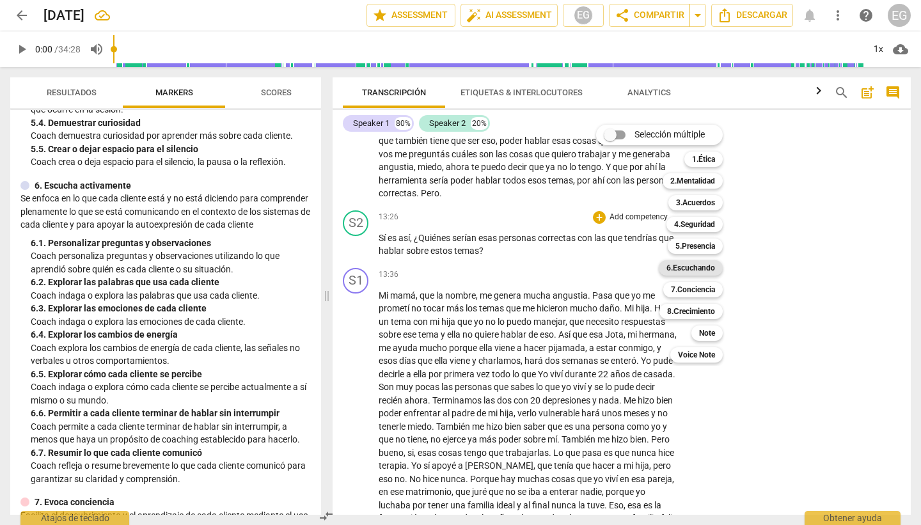
click at [697, 268] on b "6.Escuchando" at bounding box center [690, 267] width 49 height 15
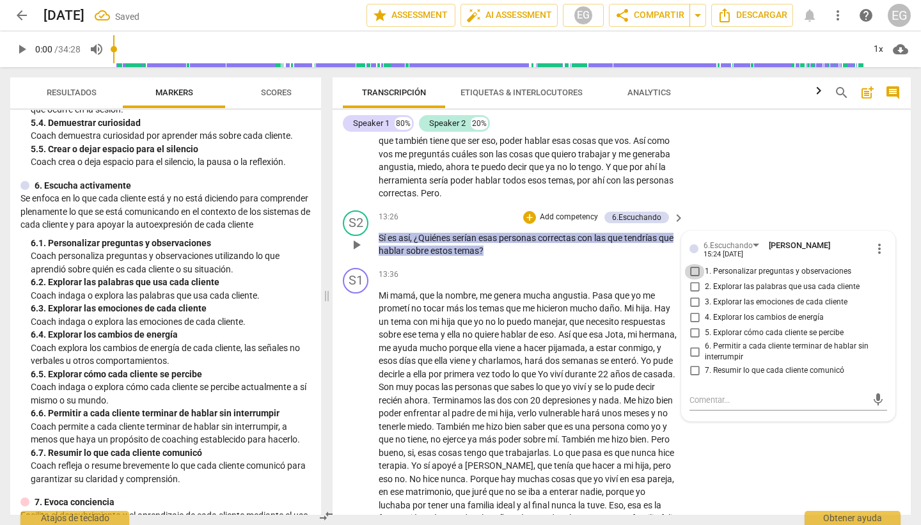
click at [695, 280] on input "1. Personalizar preguntas y observaciones" at bounding box center [694, 271] width 20 height 15
checkbox input "true"
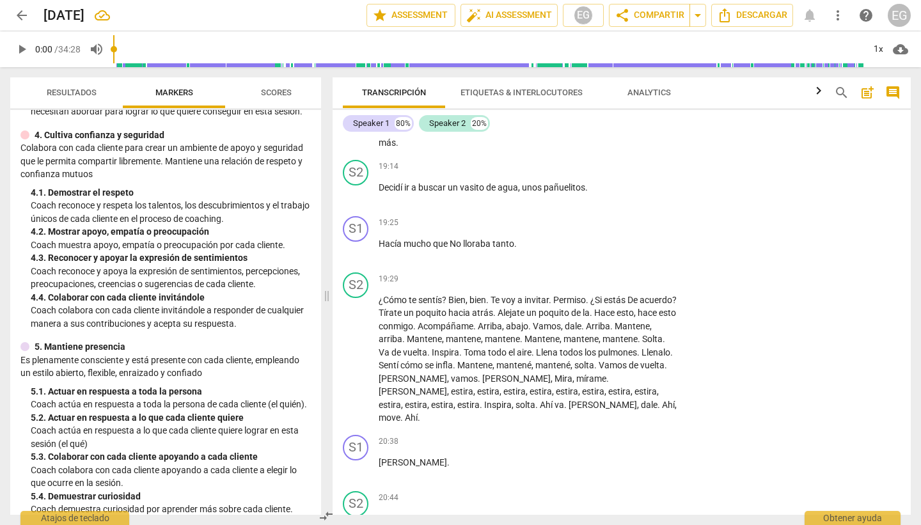
scroll to position [356, 0]
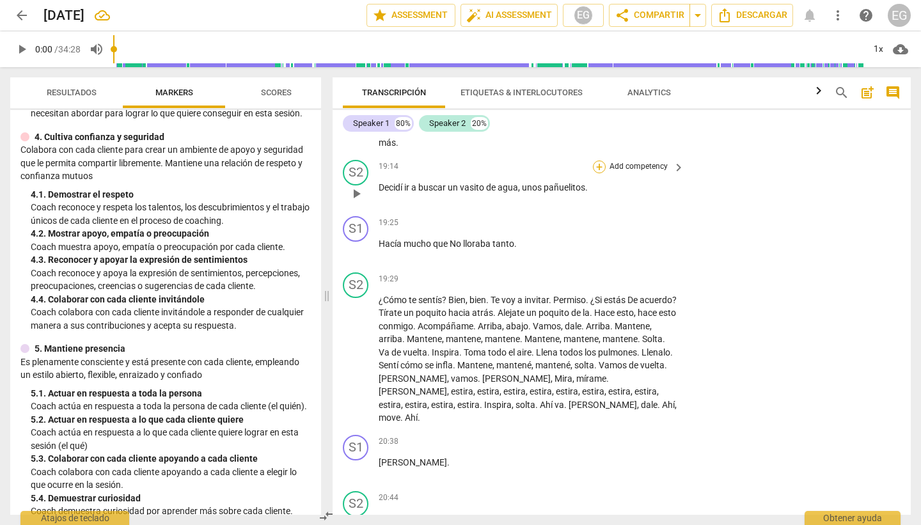
click at [597, 173] on div "+" at bounding box center [599, 167] width 13 height 13
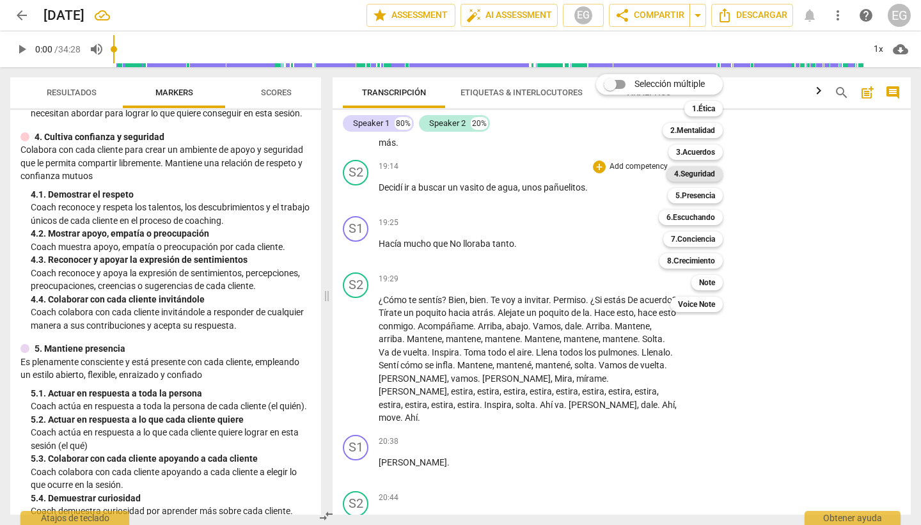
click at [687, 174] on b "4.Seguridad" at bounding box center [694, 173] width 41 height 15
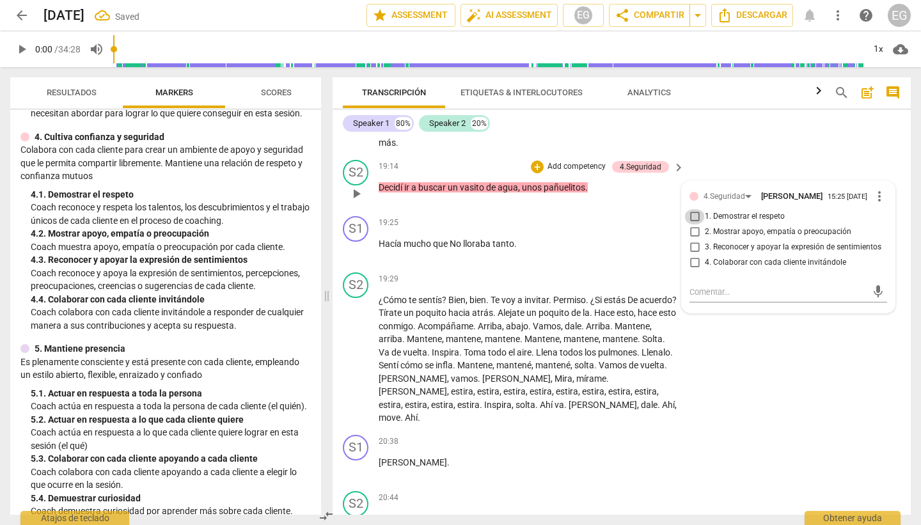
click at [694, 224] on input "1. Demostrar el respeto" at bounding box center [694, 216] width 20 height 15
checkbox input "true"
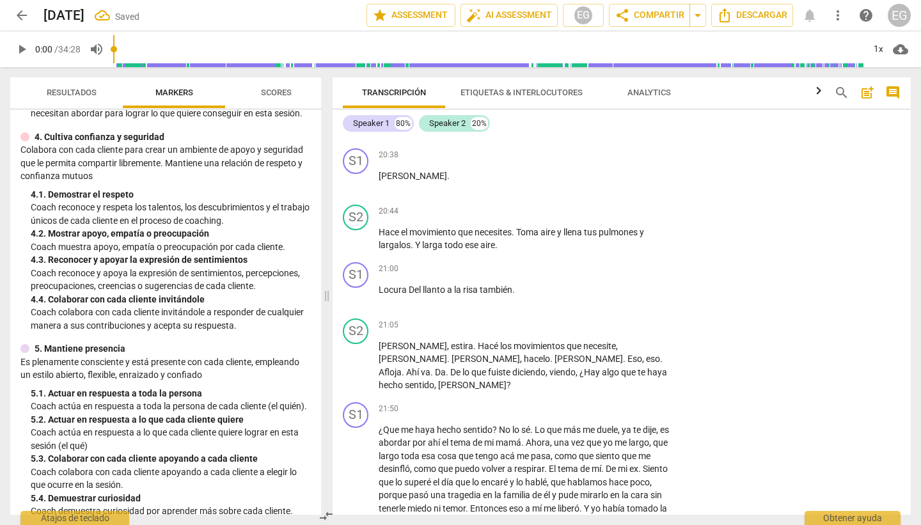
scroll to position [3598, 0]
click at [598, 217] on div "+" at bounding box center [599, 211] width 13 height 13
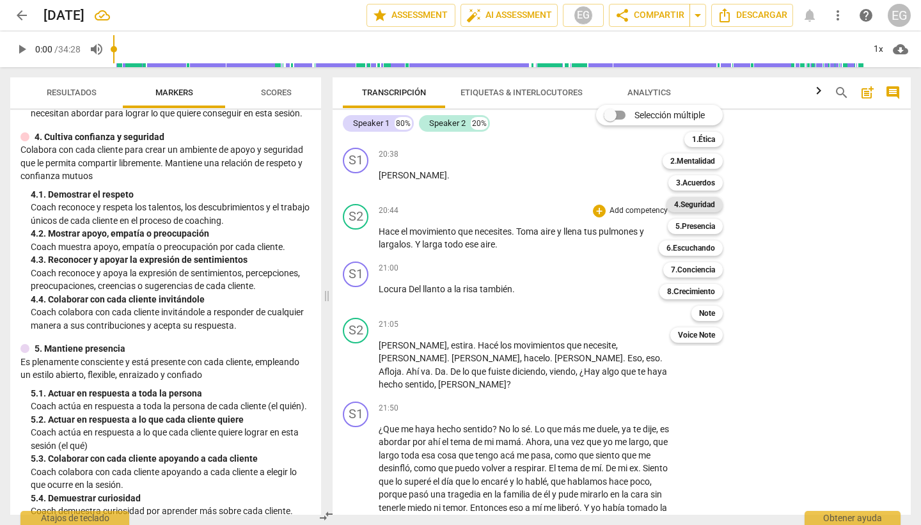
click at [695, 205] on b "4.Seguridad" at bounding box center [694, 204] width 41 height 15
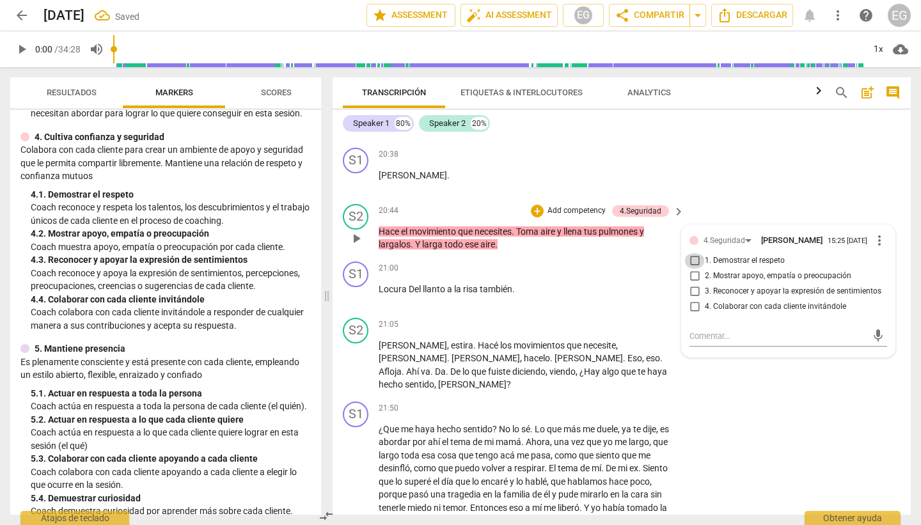
click at [693, 269] on input "1. Demostrar el respeto" at bounding box center [694, 260] width 20 height 15
checkbox input "true"
click at [695, 284] on input "2. Mostrar apoyo, empatía o preocupación" at bounding box center [694, 276] width 20 height 15
checkbox input "true"
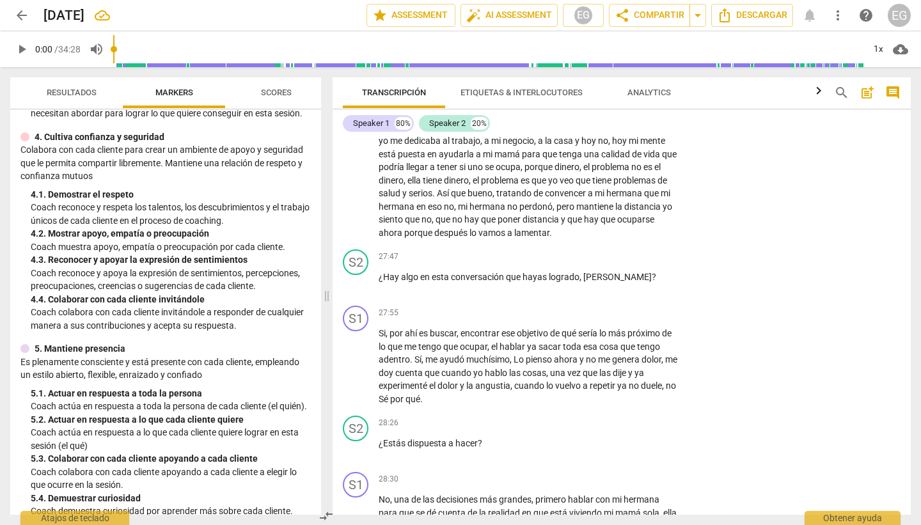
scroll to position [4539, 0]
click at [599, 261] on div "+" at bounding box center [599, 254] width 13 height 13
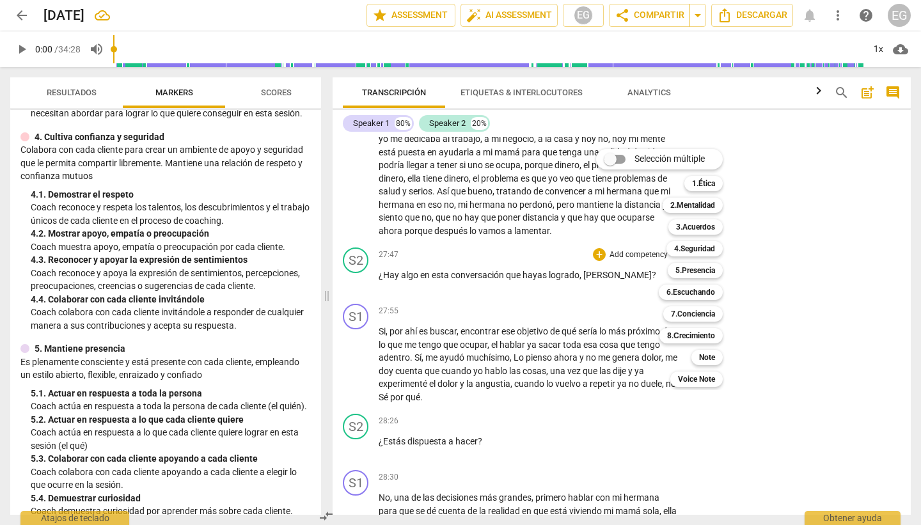
click at [352, 214] on div at bounding box center [460, 262] width 921 height 525
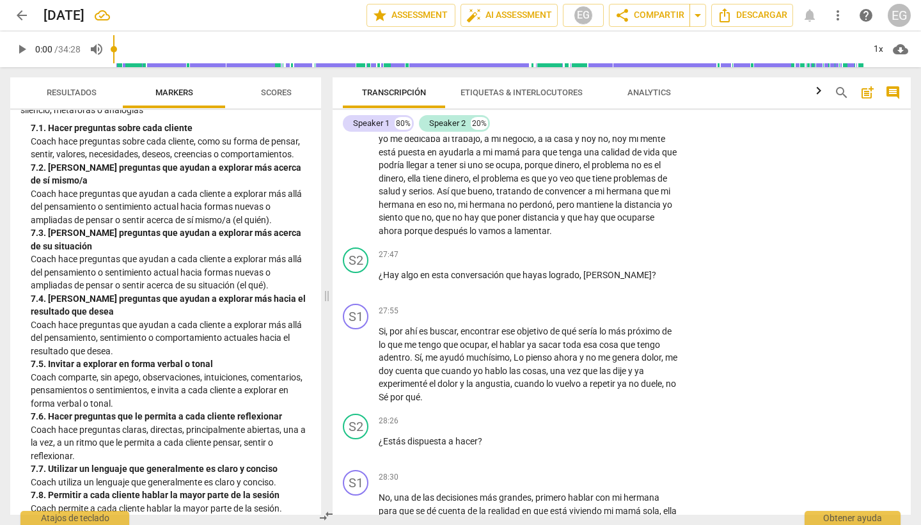
scroll to position [1175, 0]
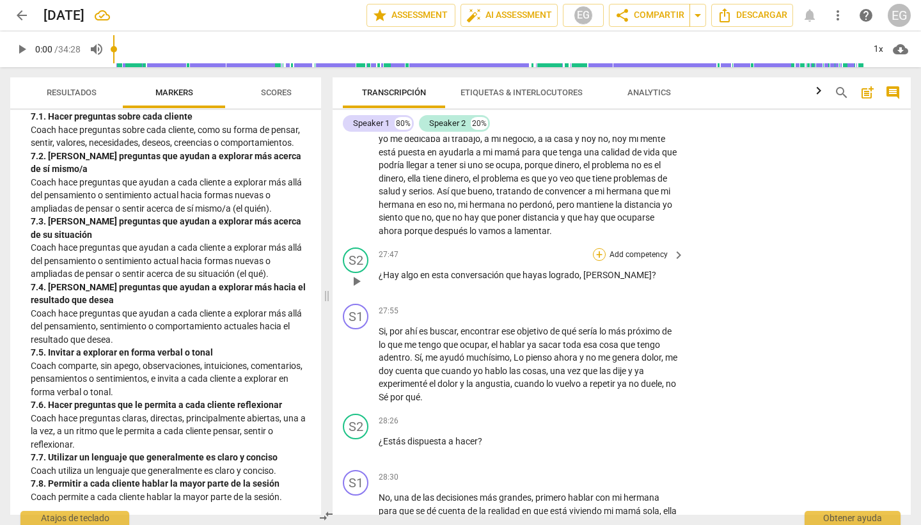
click at [601, 261] on div "+" at bounding box center [599, 254] width 13 height 13
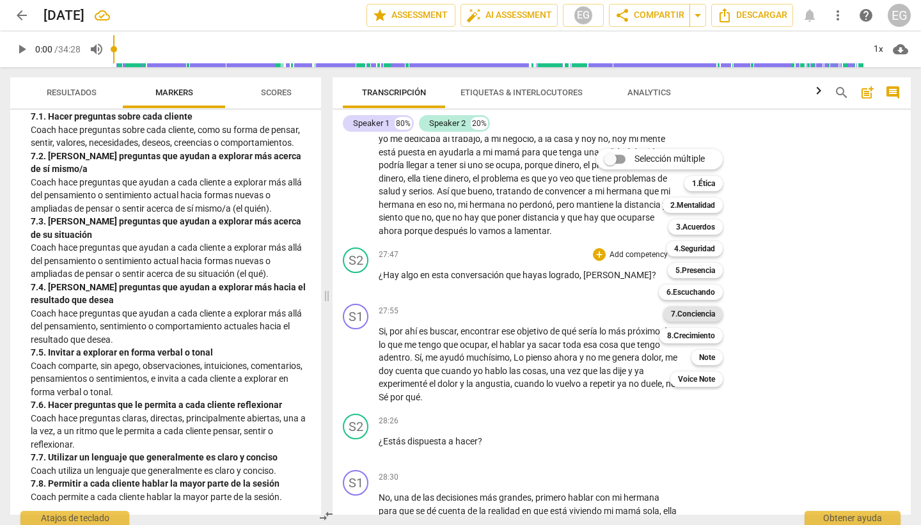
click at [698, 313] on b "7.Conciencia" at bounding box center [693, 313] width 44 height 15
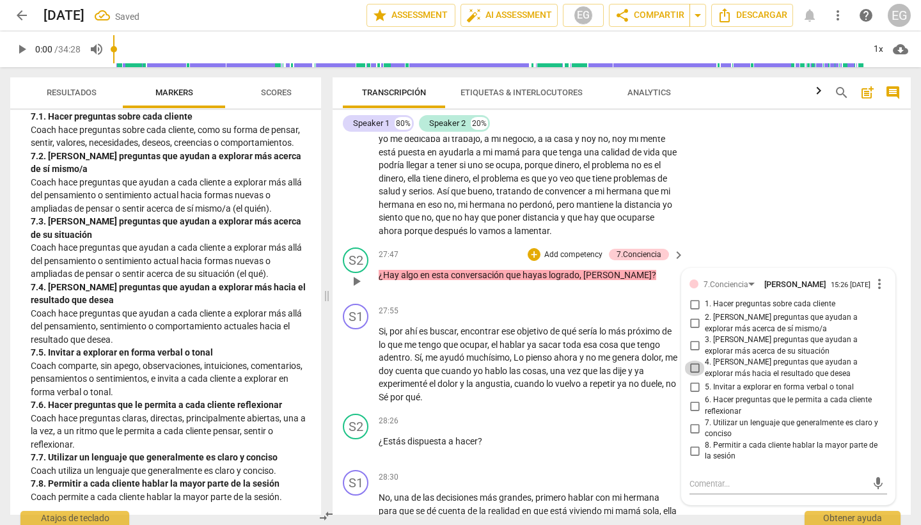
click at [698, 376] on input "4. [PERSON_NAME] preguntas que ayudan a explorar más hacia el resultado que des…" at bounding box center [694, 368] width 20 height 15
checkbox input "true"
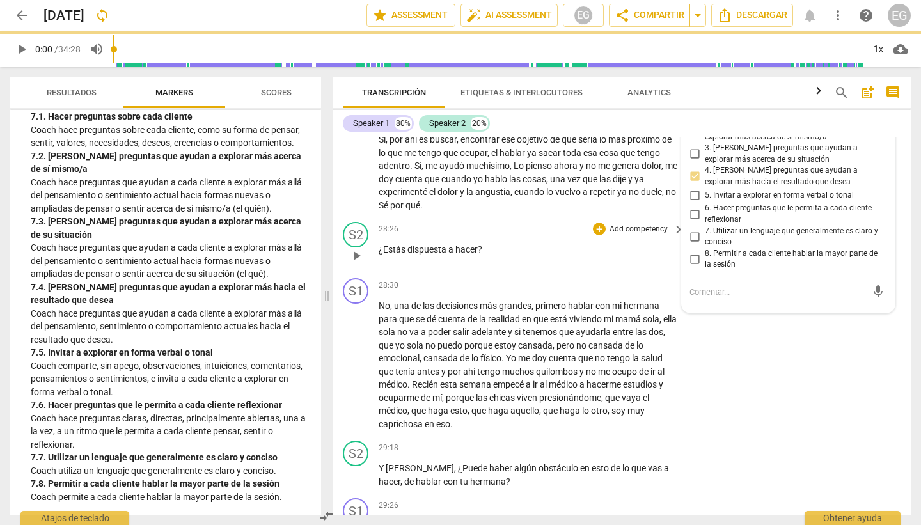
scroll to position [4733, 0]
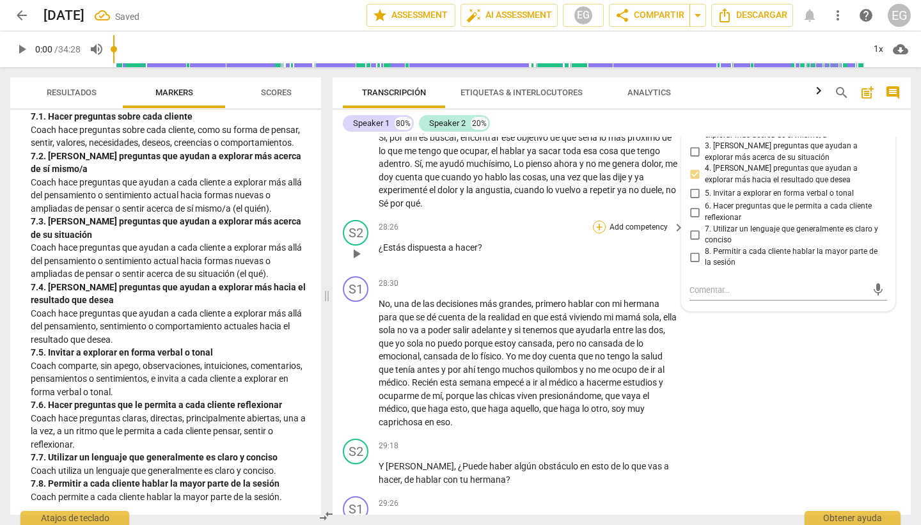
click at [600, 233] on div "+" at bounding box center [599, 227] width 13 height 13
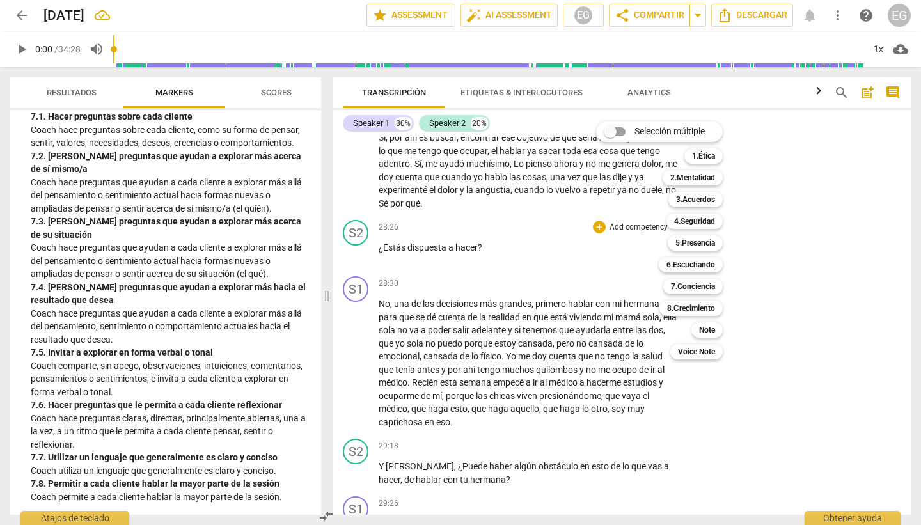
click at [293, 232] on div at bounding box center [460, 262] width 921 height 525
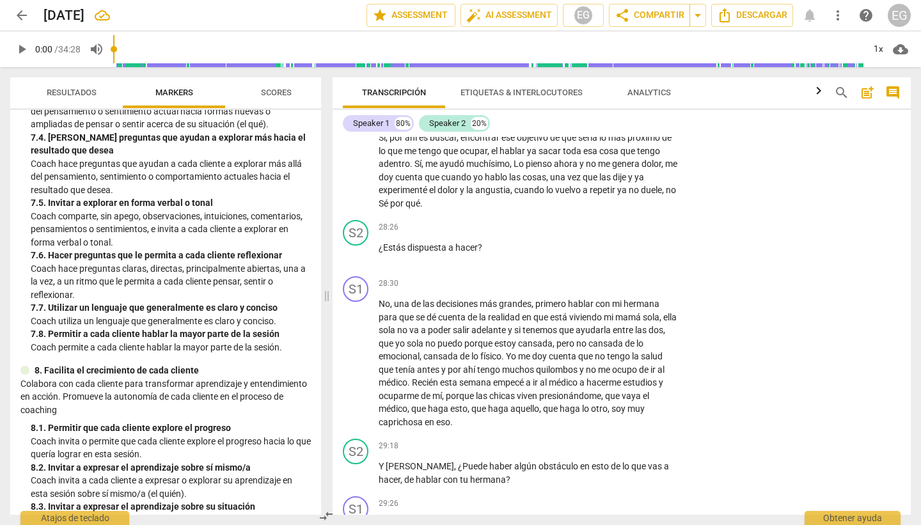
scroll to position [1325, 0]
click at [599, 233] on div "+" at bounding box center [599, 227] width 13 height 13
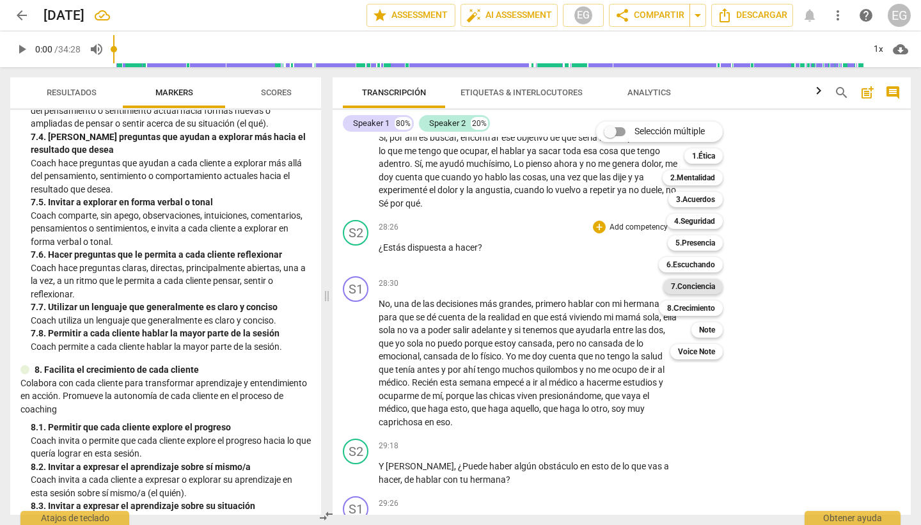
click at [685, 289] on b "7.Conciencia" at bounding box center [693, 286] width 44 height 15
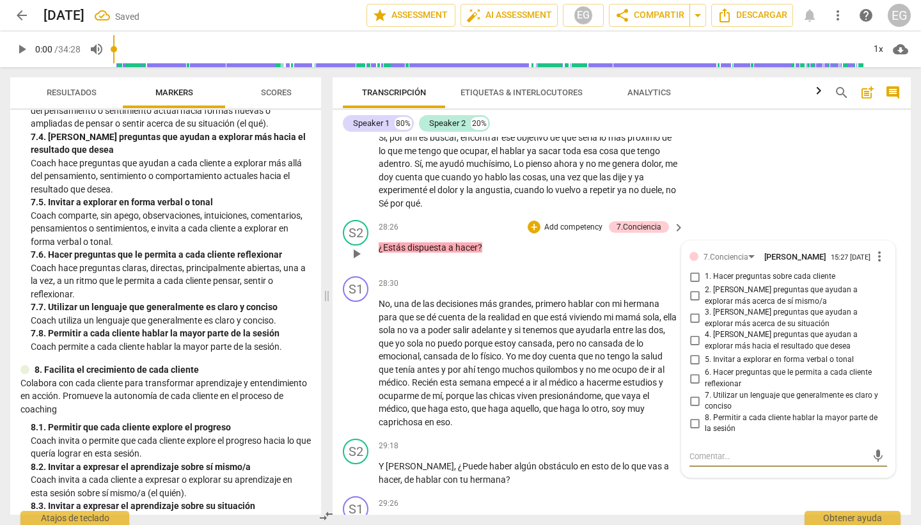
click at [693, 386] on input "6. Hacer preguntas que le permita a cada cliente reflexionar" at bounding box center [694, 378] width 20 height 15
checkbox input "true"
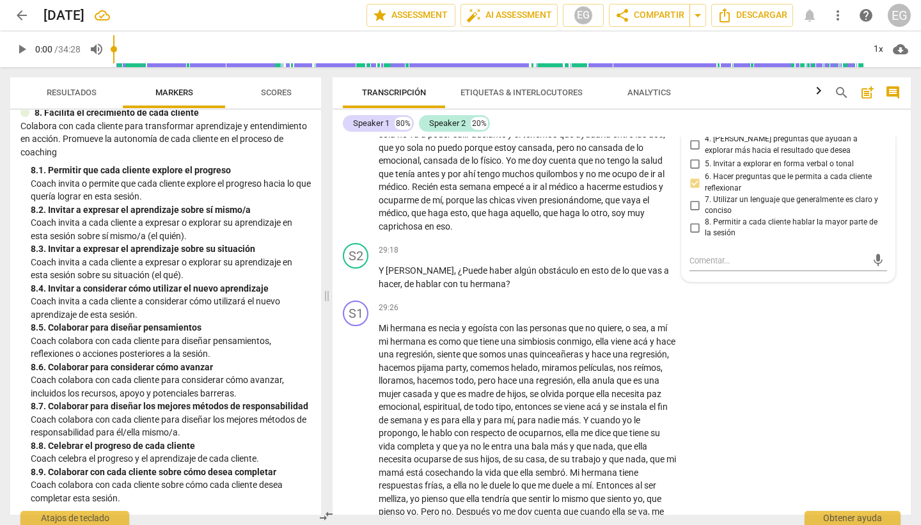
scroll to position [1609, 0]
click at [694, 235] on input "8. Permitir a cada cliente hablar la mayor parte de la sesión" at bounding box center [694, 227] width 20 height 15
checkbox input "true"
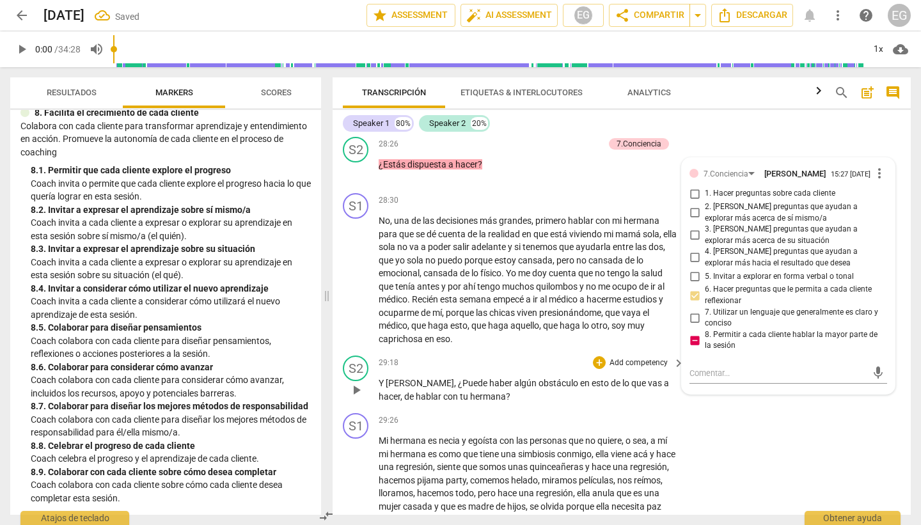
scroll to position [4817, 0]
click at [876, 180] on span "more_vert" at bounding box center [879, 172] width 15 height 15
click at [887, 212] on li "Borrar" at bounding box center [889, 212] width 45 height 24
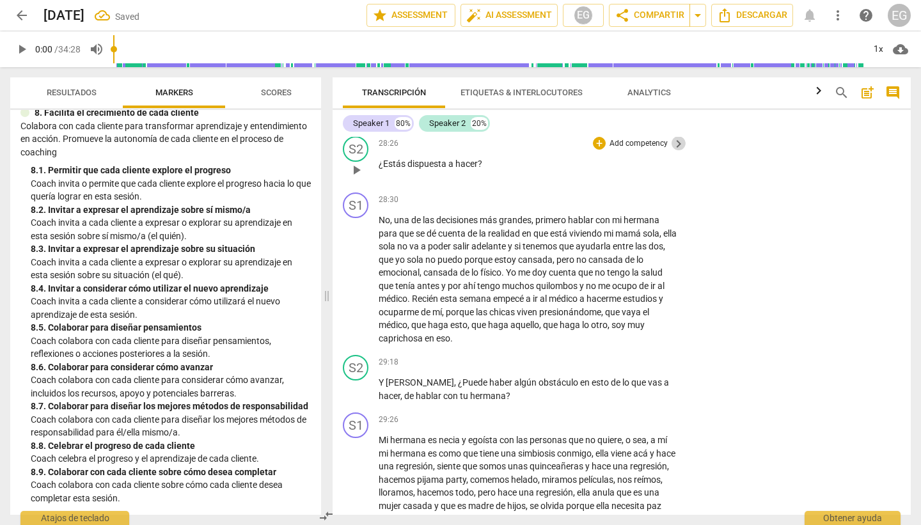
click at [672, 152] on span "keyboard_arrow_right" at bounding box center [678, 143] width 15 height 15
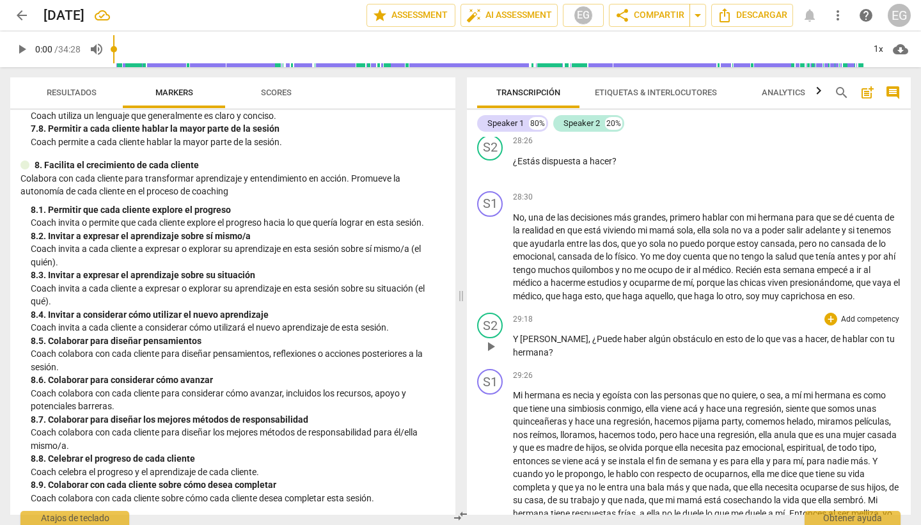
scroll to position [4088, 0]
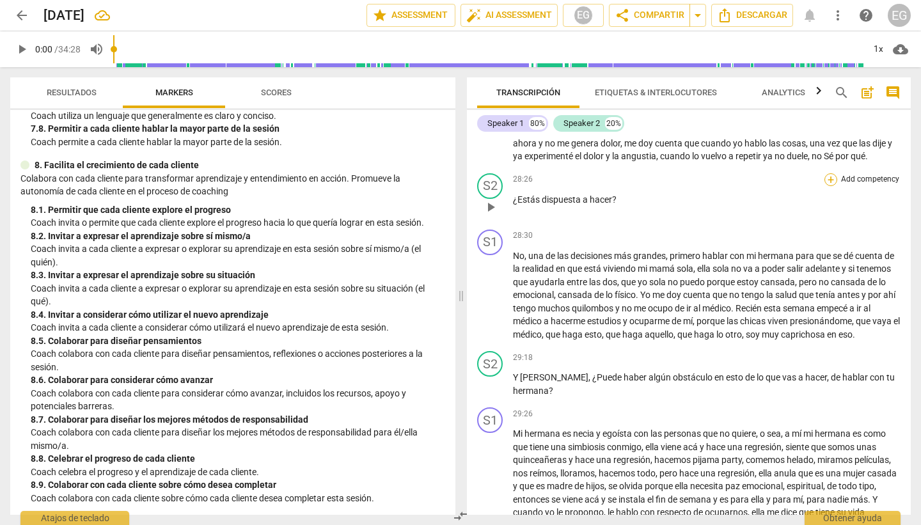
click at [826, 186] on div "+" at bounding box center [830, 179] width 13 height 13
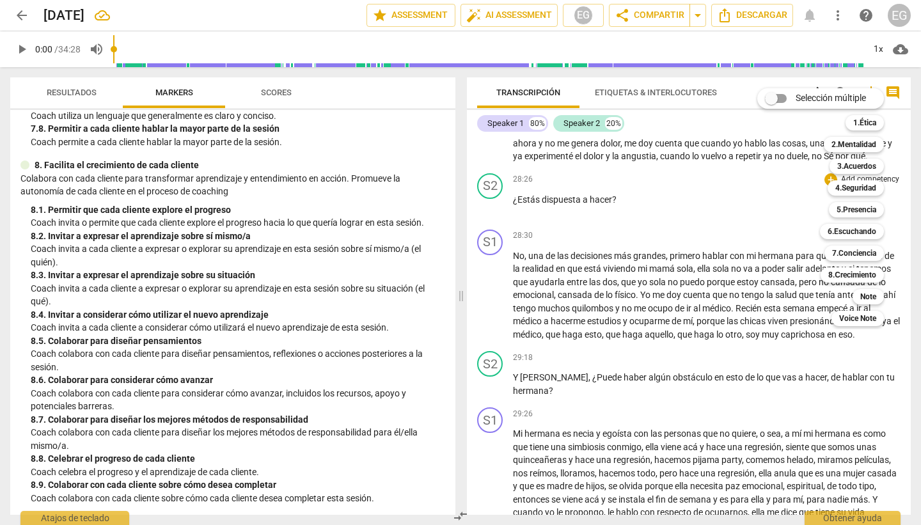
click at [374, 152] on div at bounding box center [460, 262] width 921 height 525
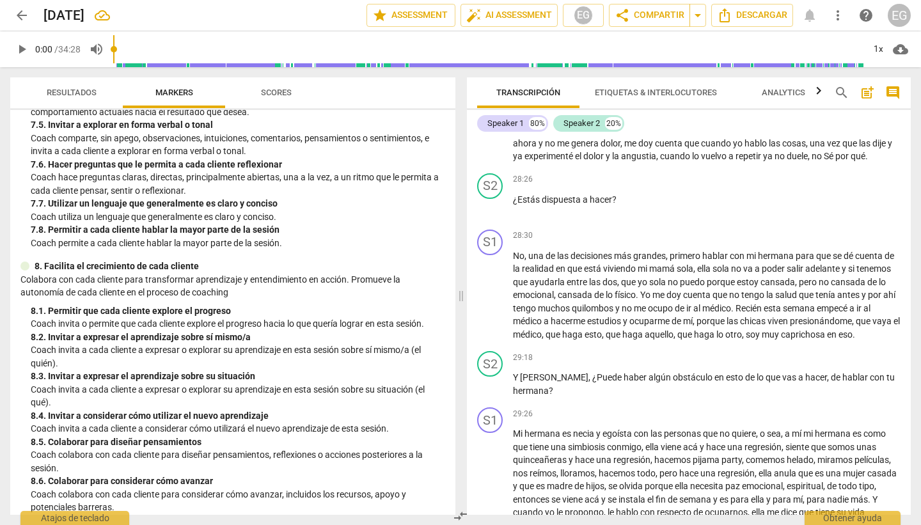
scroll to position [1190, 0]
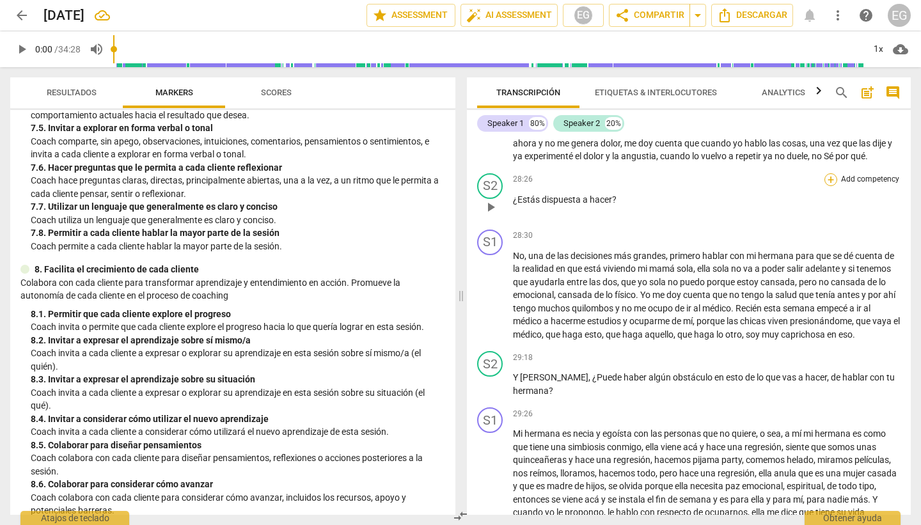
click at [830, 186] on div "+" at bounding box center [830, 179] width 13 height 13
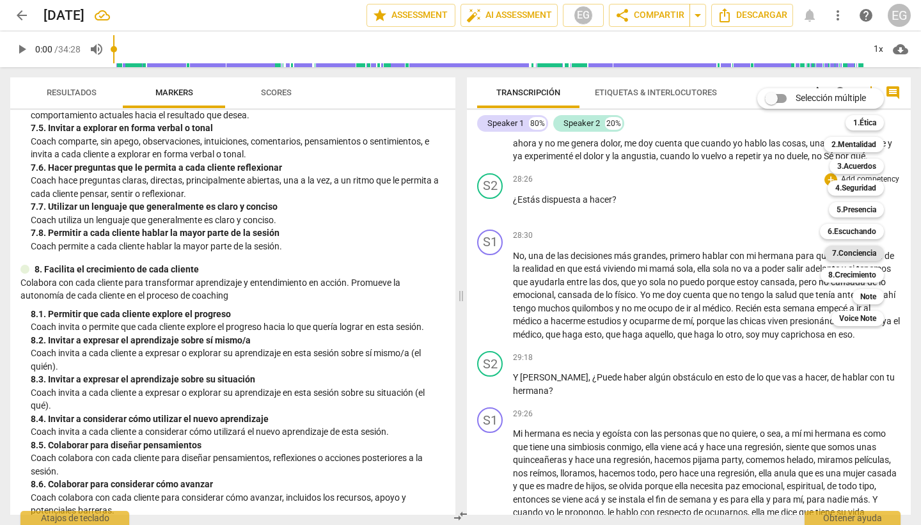
click at [854, 251] on b "7.Conciencia" at bounding box center [854, 253] width 44 height 15
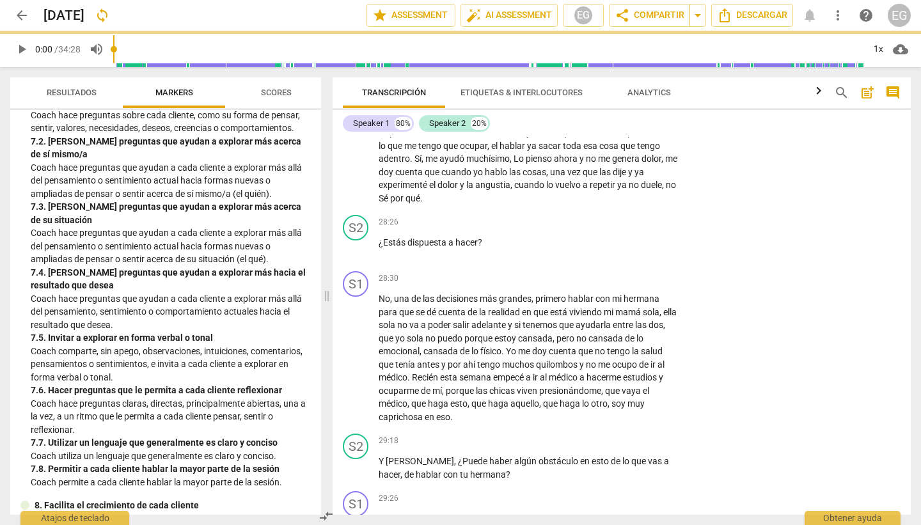
scroll to position [1373, 0]
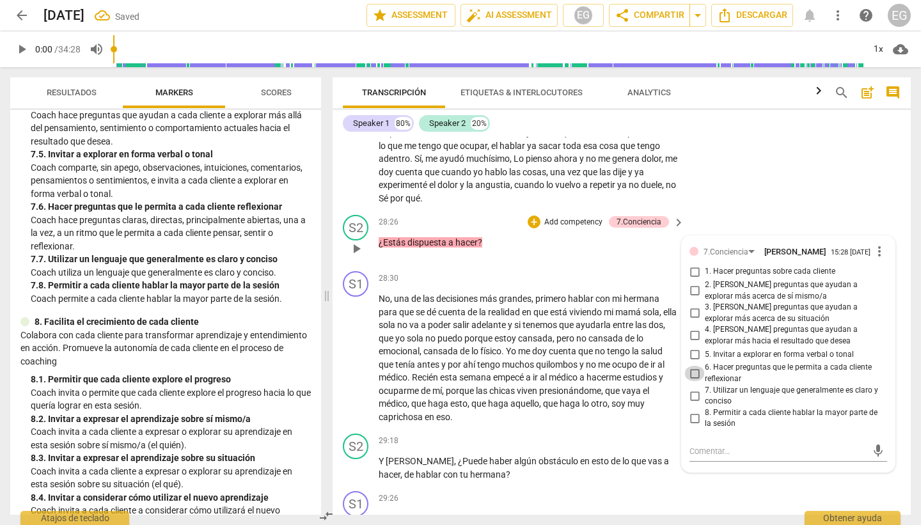
click at [692, 381] on input "6. Hacer preguntas que le permita a cada cliente reflexionar" at bounding box center [694, 373] width 20 height 15
checkbox input "true"
click at [562, 370] on span "quilombos" at bounding box center [557, 364] width 43 height 10
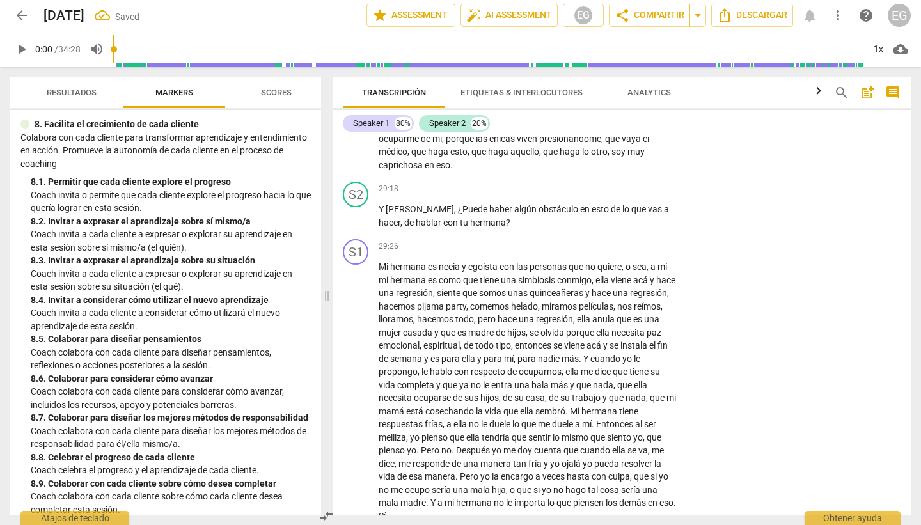
scroll to position [1609, 0]
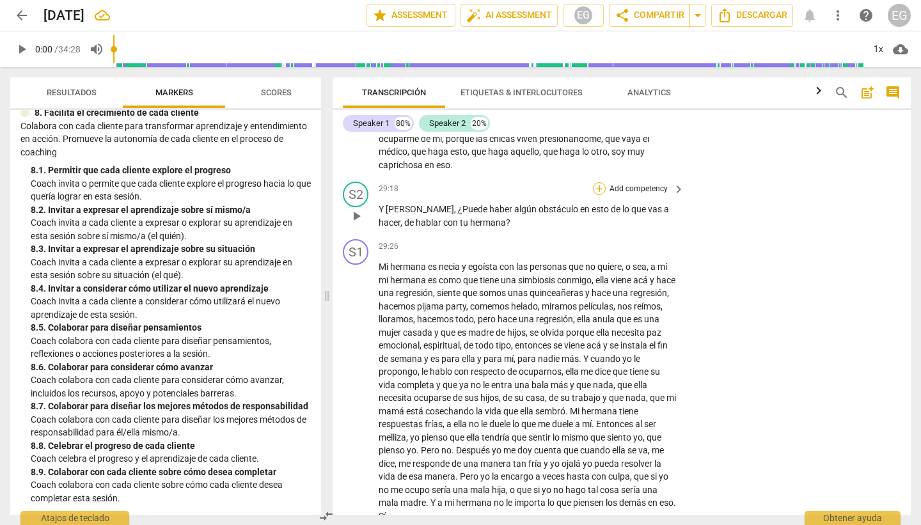
click at [599, 195] on div "+" at bounding box center [599, 188] width 13 height 13
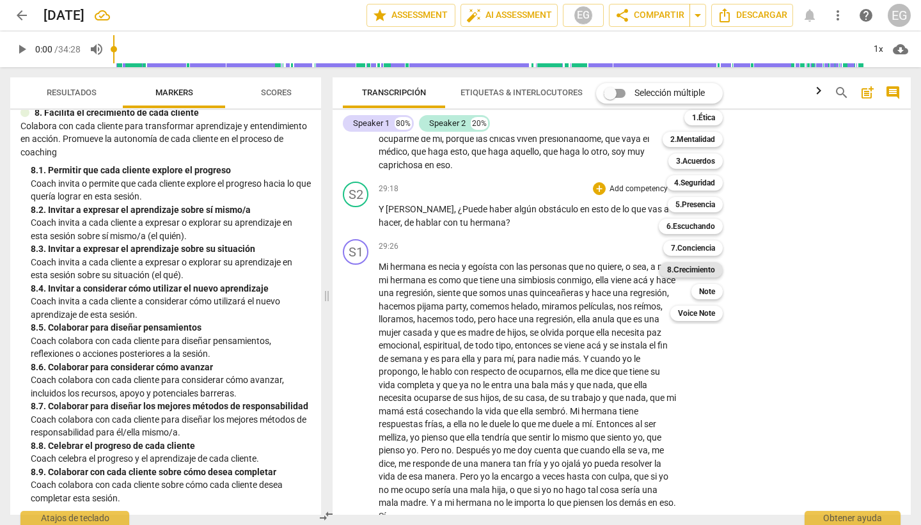
click at [696, 268] on b "8.Сrecimiento" at bounding box center [691, 269] width 48 height 15
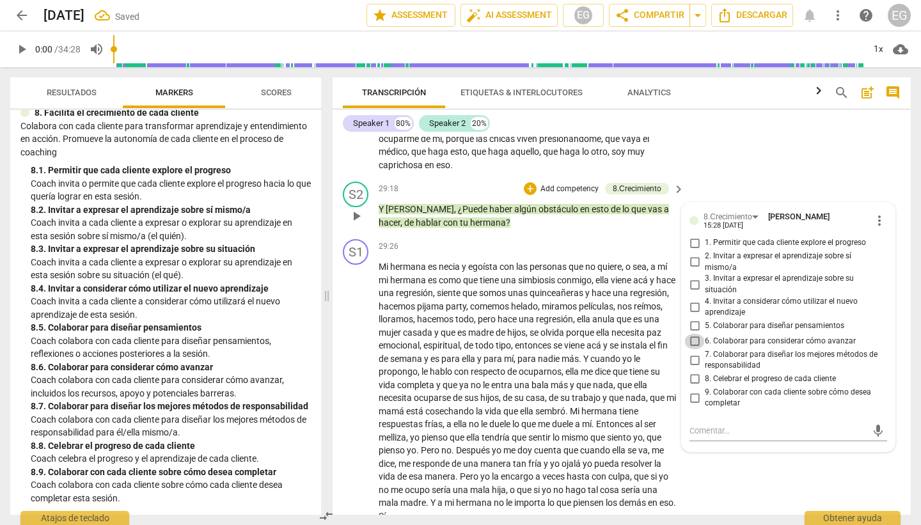
click at [695, 349] on input "6. Colaborar para considerar cómo avanzar" at bounding box center [694, 341] width 20 height 15
checkbox input "true"
click at [348, 317] on div "play_arrow pause" at bounding box center [362, 392] width 33 height 254
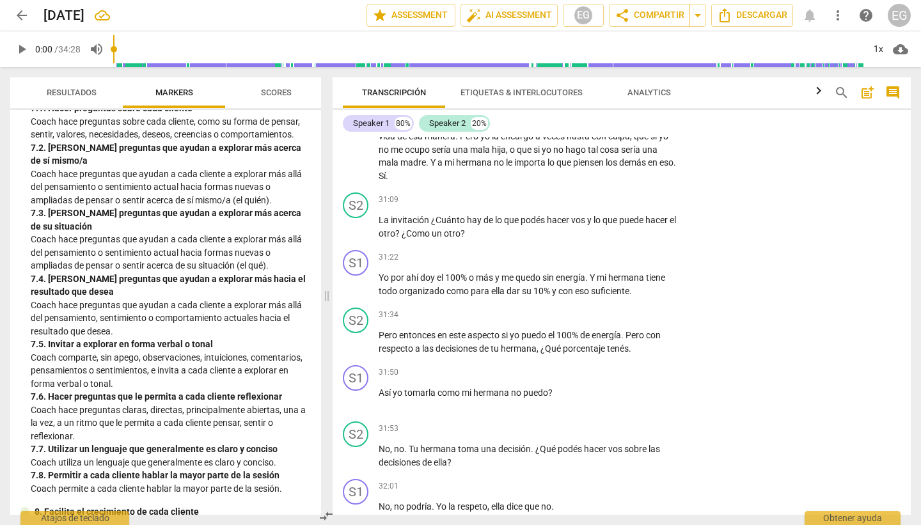
scroll to position [1186, 0]
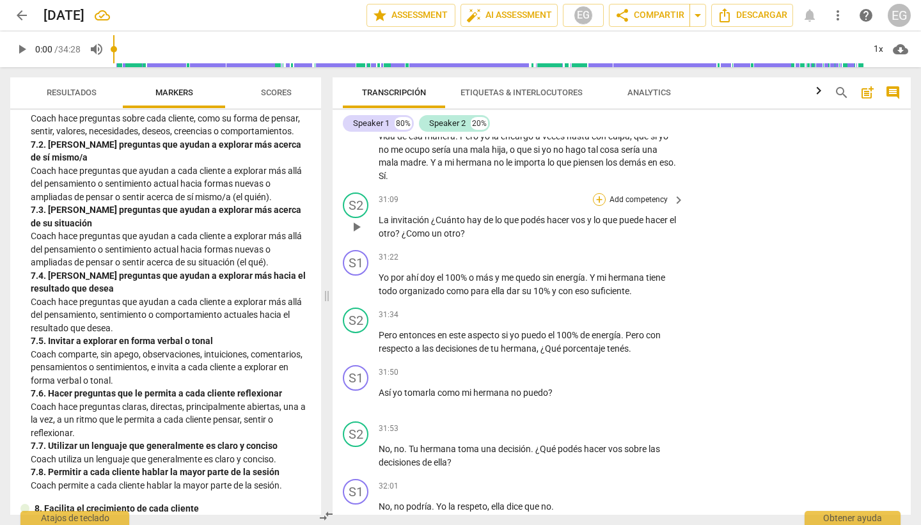
click at [599, 206] on div "+" at bounding box center [599, 199] width 13 height 13
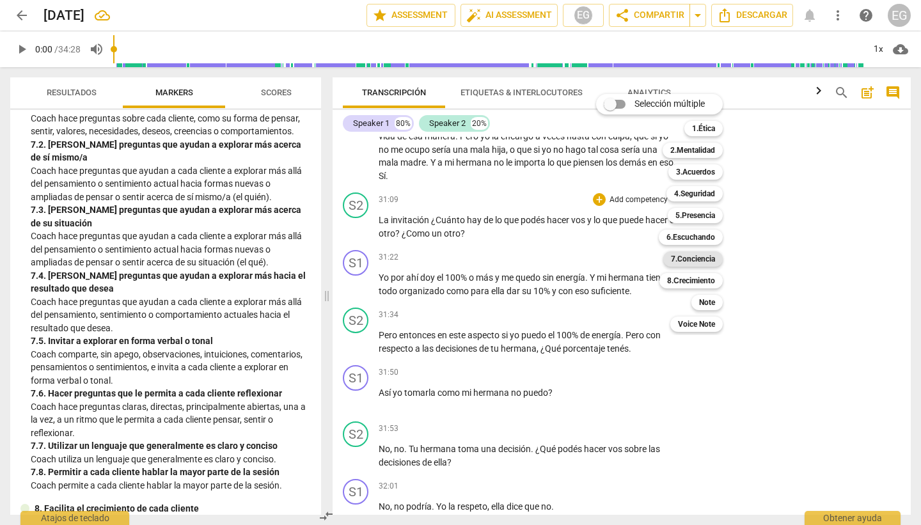
click at [682, 260] on b "7.Conciencia" at bounding box center [693, 258] width 44 height 15
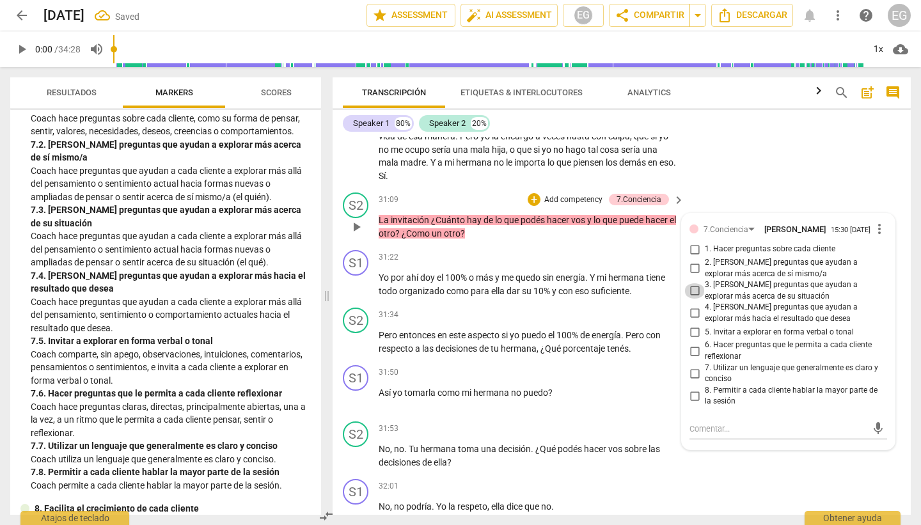
click at [695, 299] on input "3. [PERSON_NAME] preguntas que ayudan a explorar más acerca de su situación" at bounding box center [694, 290] width 20 height 15
checkbox input "true"
click at [327, 253] on span at bounding box center [327, 296] width 8 height 458
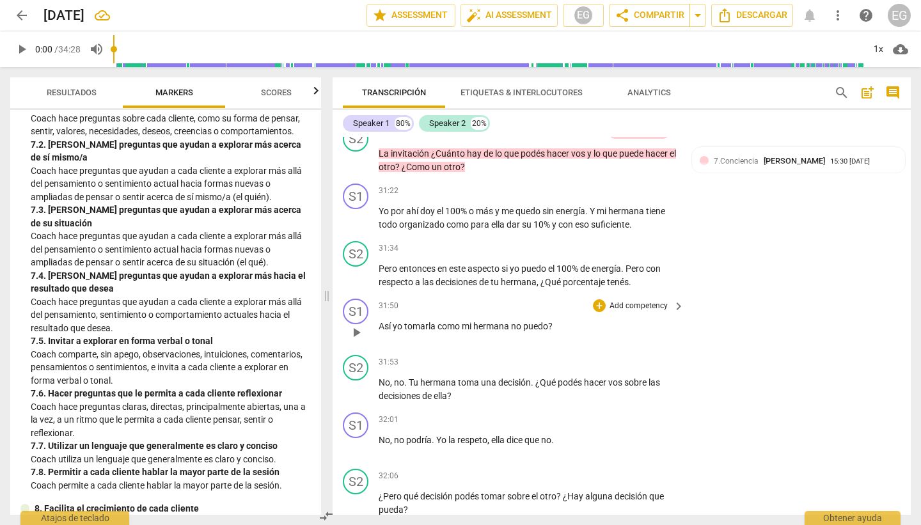
scroll to position [5400, 0]
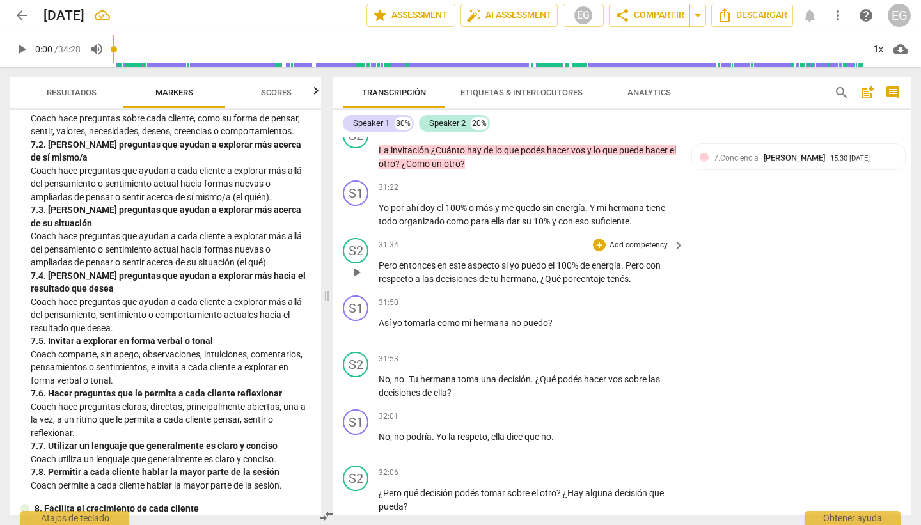
click at [660, 251] on p "Add competency" at bounding box center [638, 246] width 61 height 12
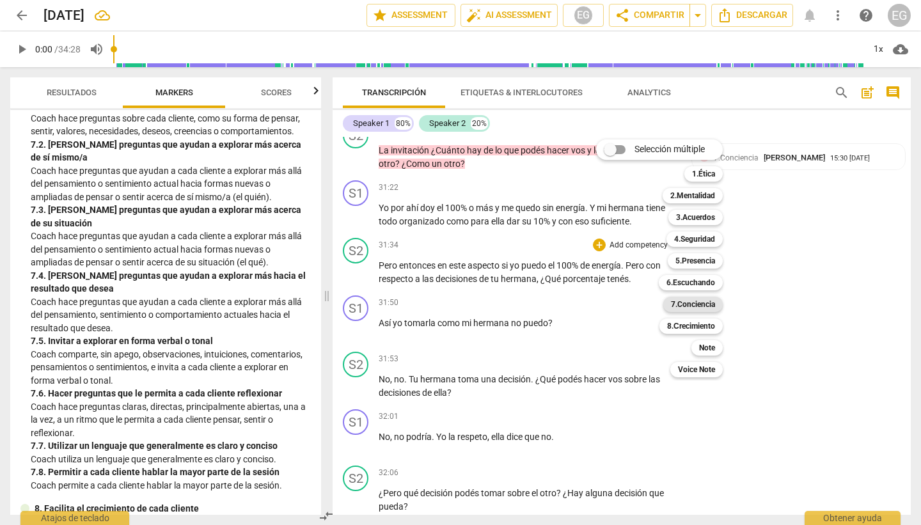
click at [692, 307] on b "7.Conciencia" at bounding box center [693, 304] width 44 height 15
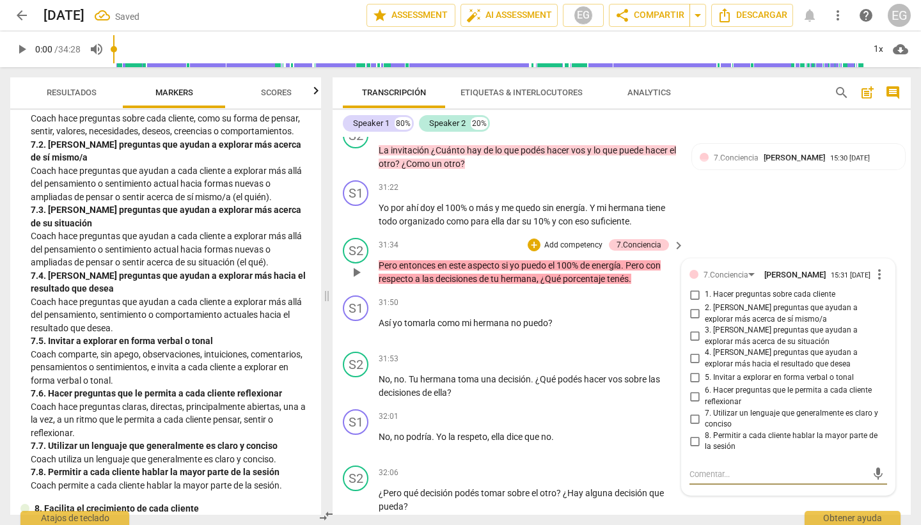
click at [695, 404] on input "6. Hacer preguntas que le permita a cada cliente reflexionar" at bounding box center [694, 396] width 20 height 15
checkbox input "true"
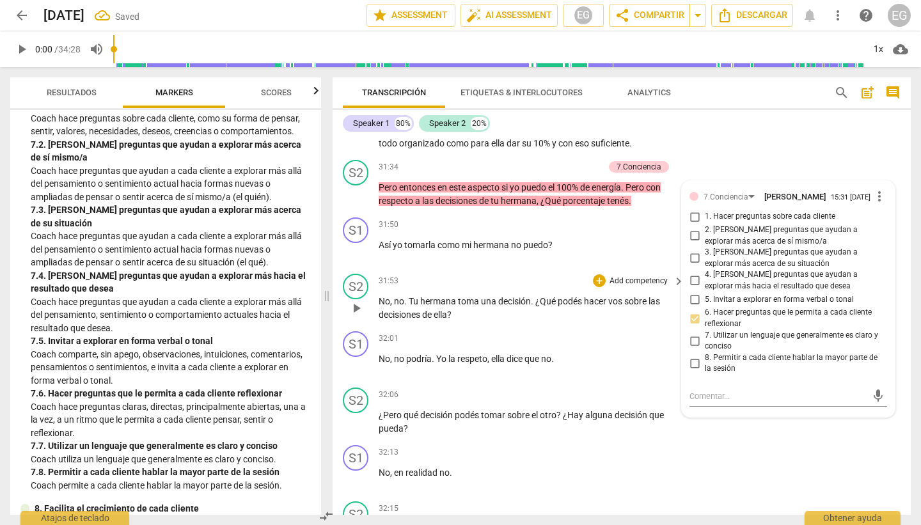
scroll to position [5511, 0]
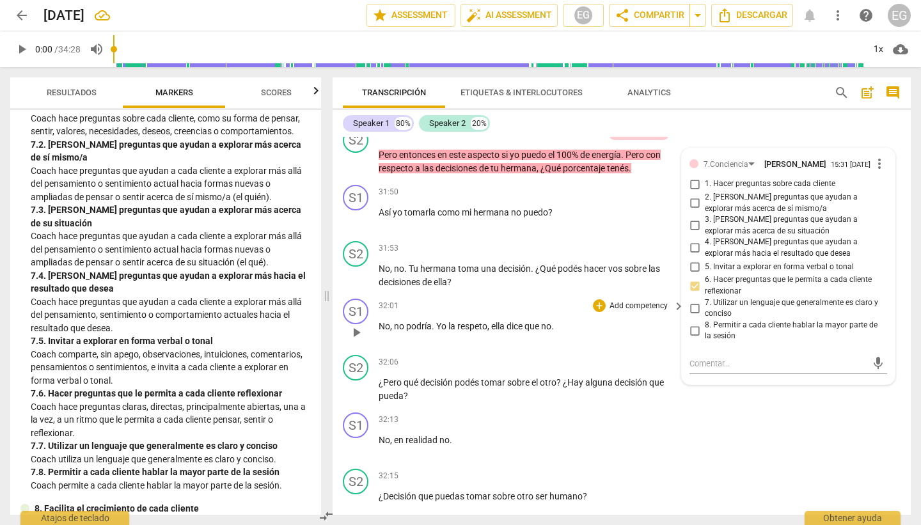
click at [552, 313] on div "32:01 + Add competency keyboard_arrow_right" at bounding box center [532, 306] width 307 height 14
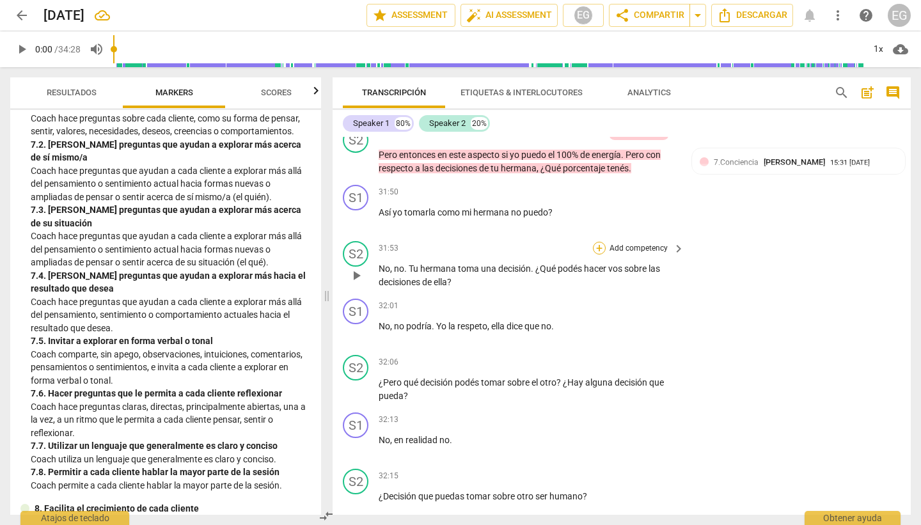
click at [600, 255] on div "+" at bounding box center [599, 248] width 13 height 13
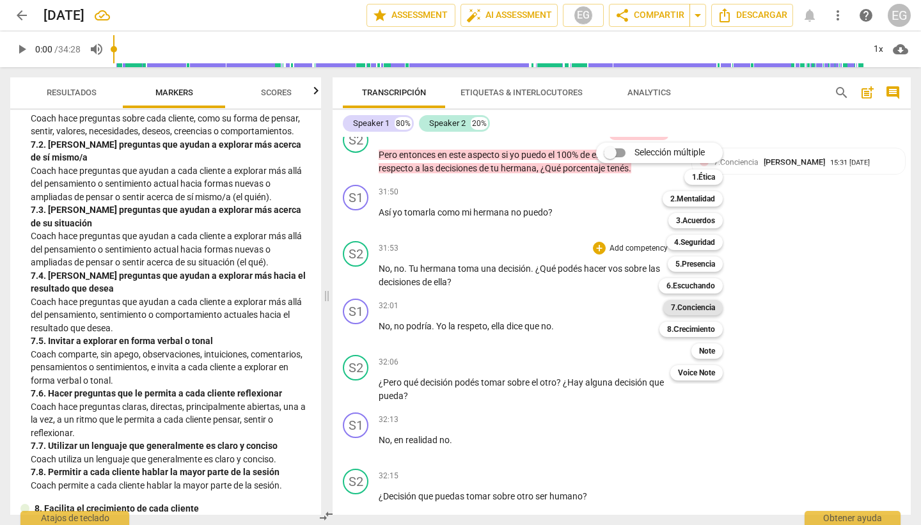
click at [686, 306] on b "7.Conciencia" at bounding box center [693, 307] width 44 height 15
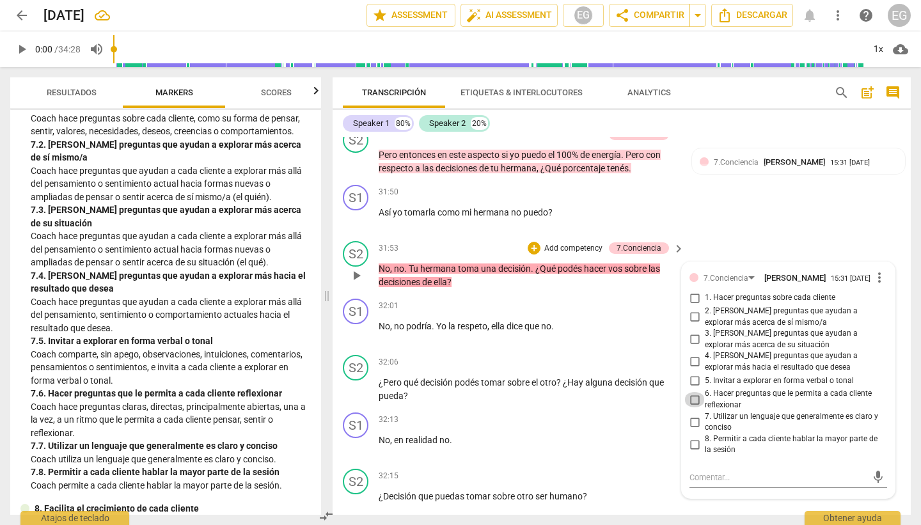
click at [694, 407] on input "6. Hacer preguntas que le permita a cada cliente reflexionar" at bounding box center [694, 399] width 20 height 15
checkbox input "true"
click at [339, 294] on div "S2 play_arrow pause 31:53 + Add competency 7.Conciencia keyboard_arrow_right No…" at bounding box center [622, 265] width 578 height 58
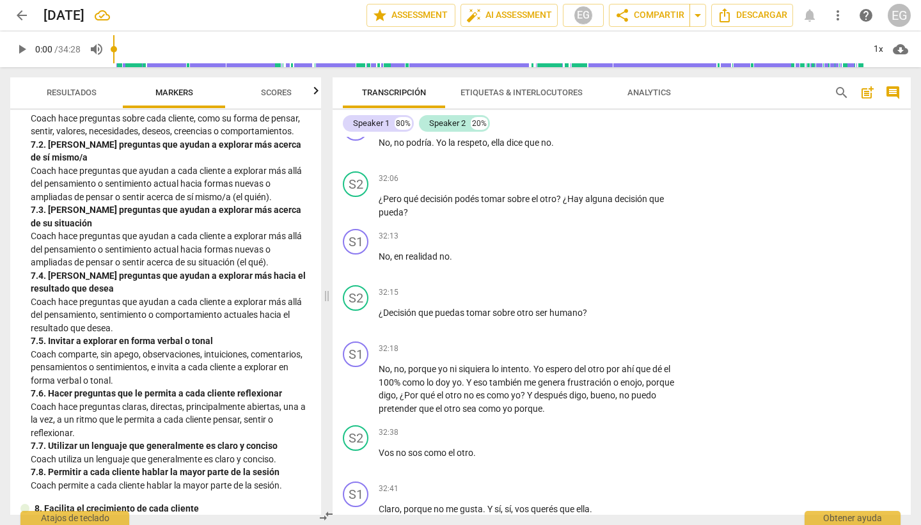
scroll to position [5702, 0]
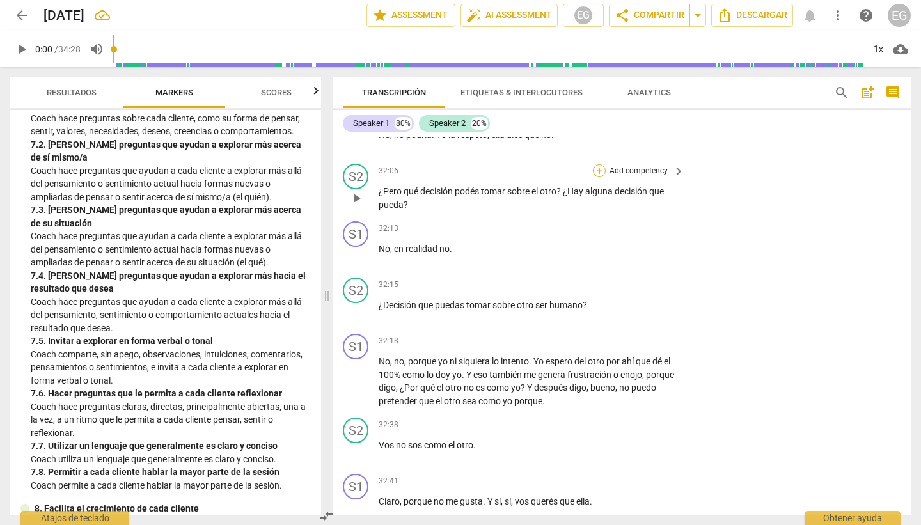
click at [602, 177] on div "+" at bounding box center [599, 170] width 13 height 13
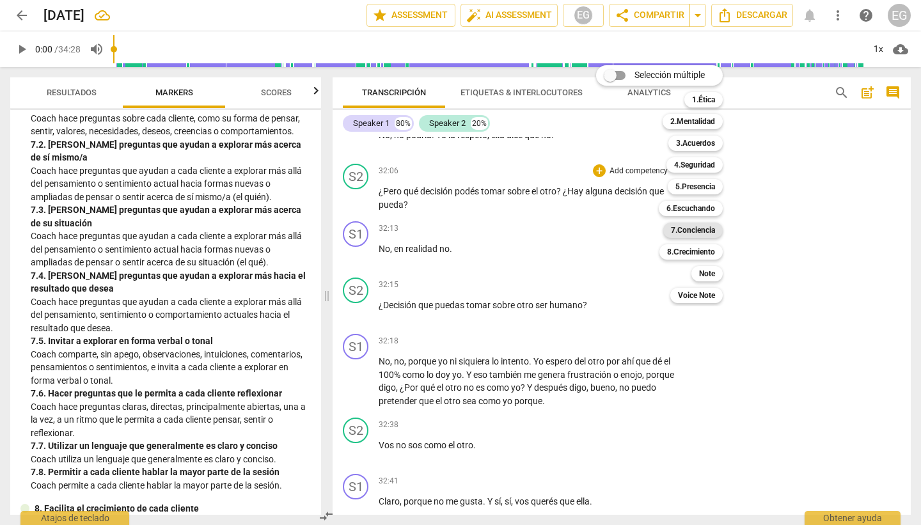
click at [693, 230] on b "7.Conciencia" at bounding box center [693, 230] width 44 height 15
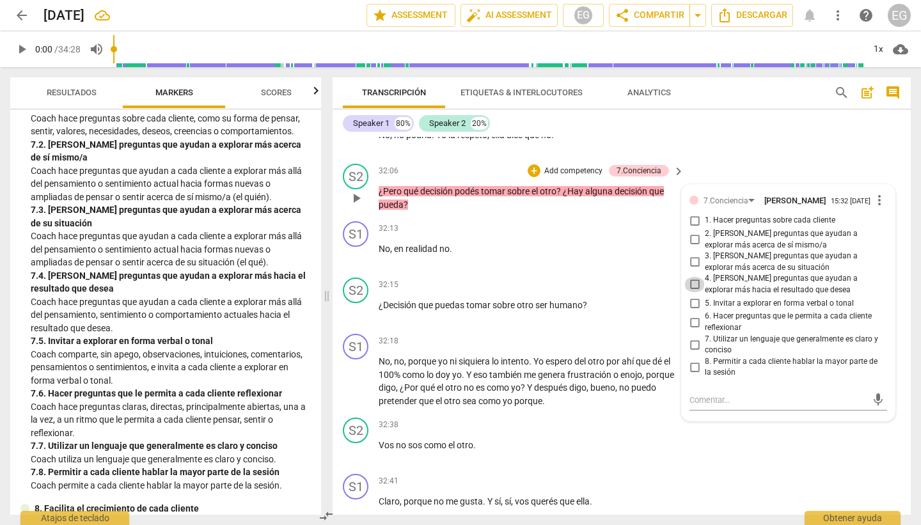
click at [693, 292] on input "4. [PERSON_NAME] preguntas que ayudan a explorar más hacia el resultado que des…" at bounding box center [694, 284] width 20 height 15
checkbox input "true"
click at [339, 229] on div "S1 play_arrow pause 32:13 + Add competency keyboard_arrow_right No , en realida…" at bounding box center [622, 244] width 578 height 56
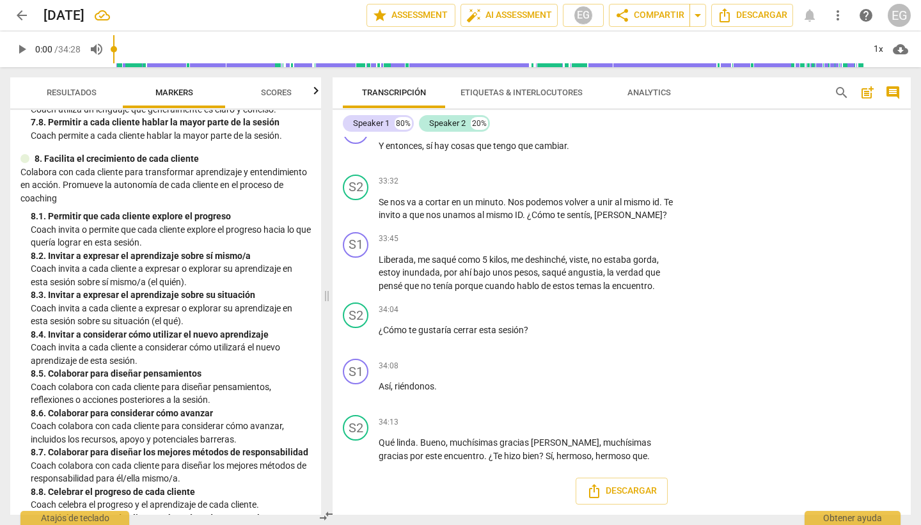
scroll to position [1609, 0]
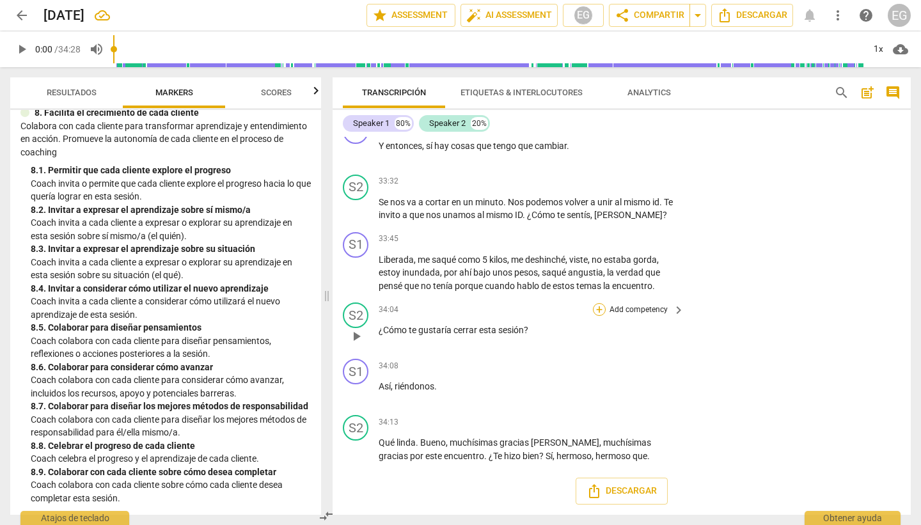
click at [601, 308] on div "+" at bounding box center [599, 309] width 13 height 13
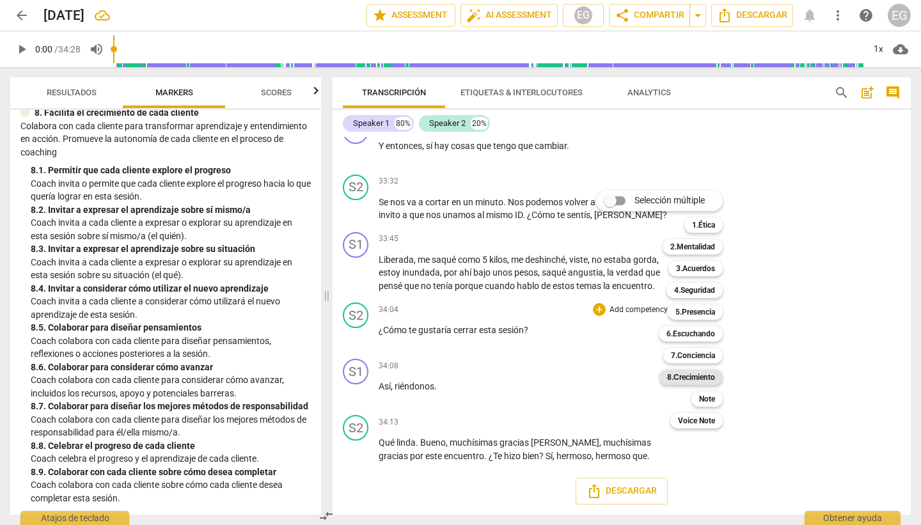
click at [704, 374] on b "8.Сrecimiento" at bounding box center [691, 377] width 48 height 15
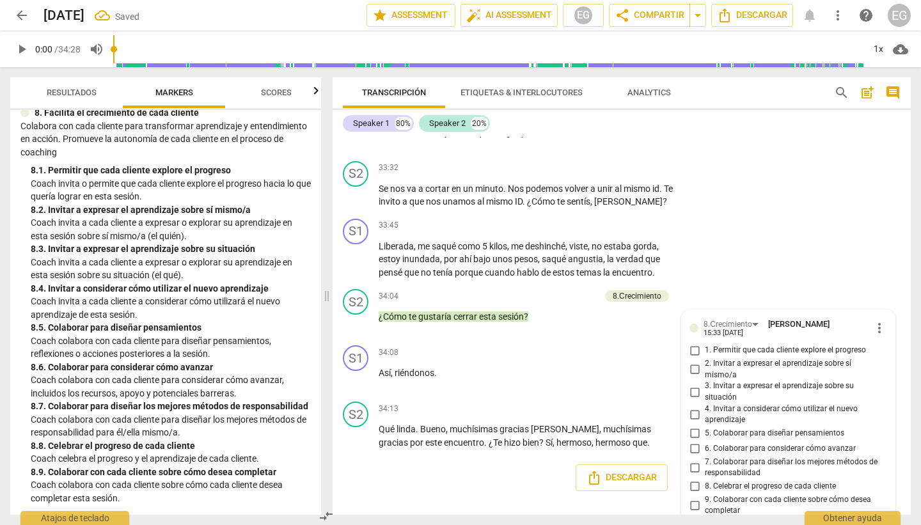
scroll to position [6482, 0]
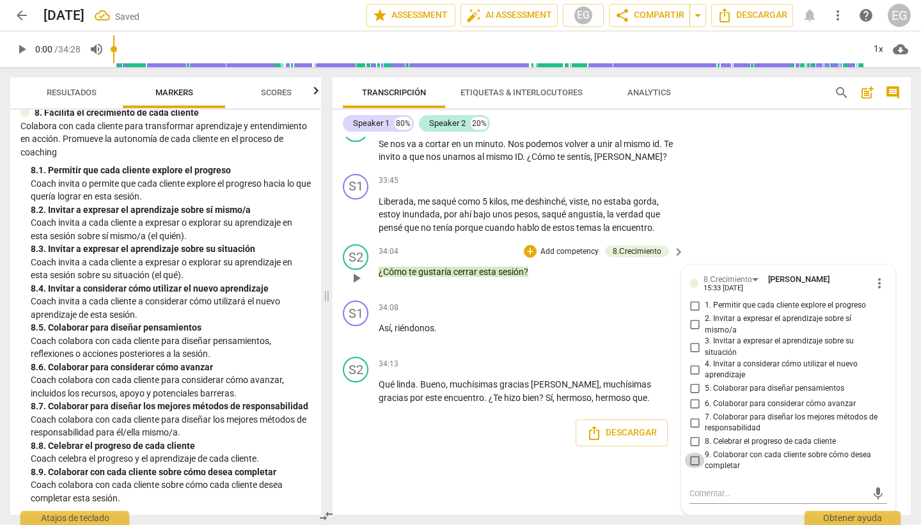
click at [697, 459] on input "9. Colaborar con cada cliente sobre cómo desea completar" at bounding box center [694, 460] width 20 height 15
checkbox input "true"
click at [339, 274] on div "S2 play_arrow pause 34:04 + Add competency 8.Сrecimiento keyboard_arrow_right ¿…" at bounding box center [622, 267] width 578 height 56
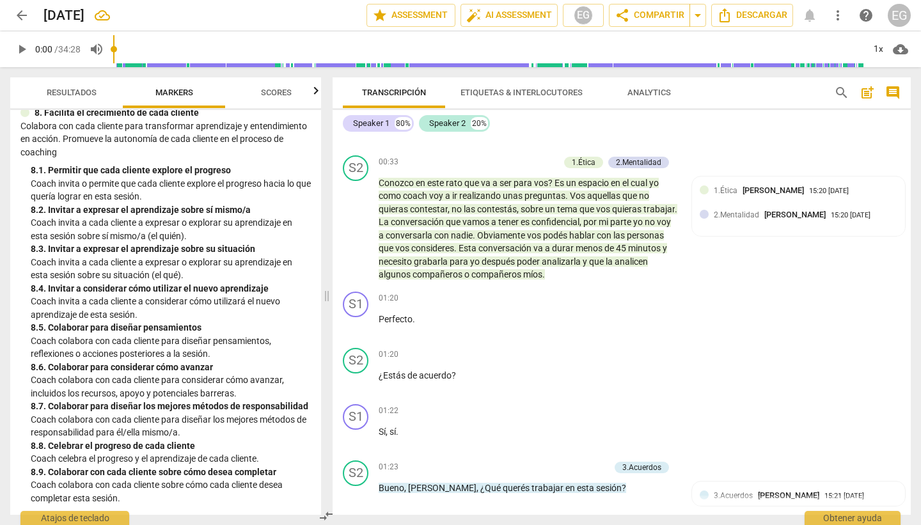
scroll to position [0, 0]
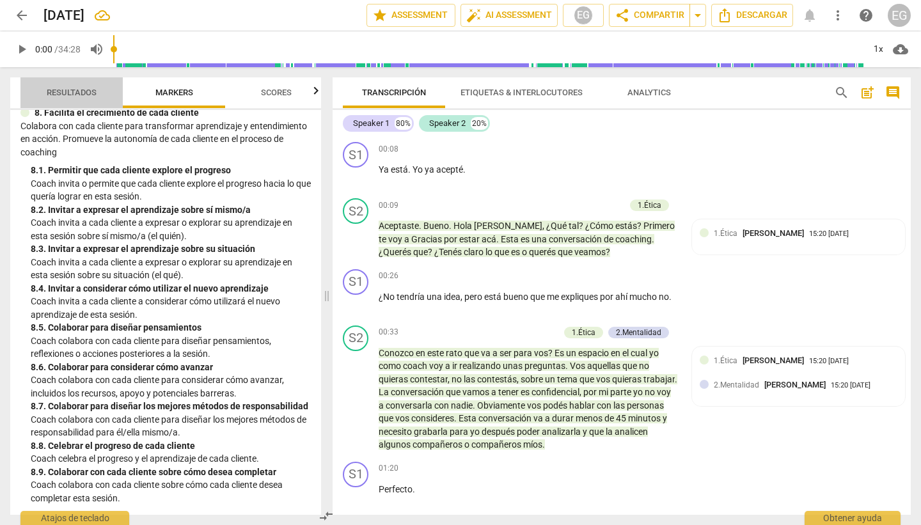
click at [75, 91] on span "Resultados" at bounding box center [72, 93] width 50 height 10
